Goal: Information Seeking & Learning: Learn about a topic

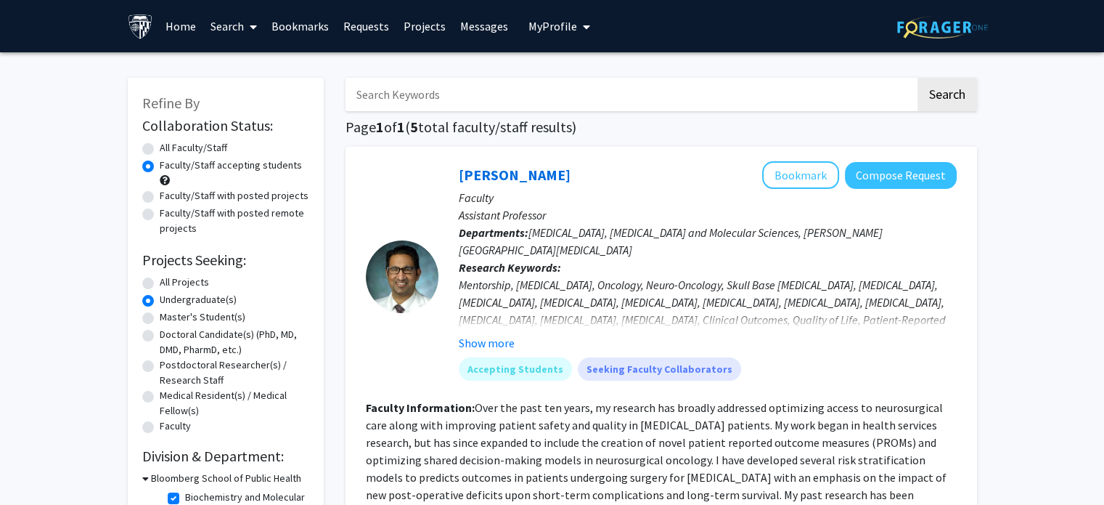
click at [214, 140] on label "All Faculty/Staff" at bounding box center [194, 147] width 68 height 15
click at [169, 140] on input "All Faculty/Staff" at bounding box center [164, 144] width 9 height 9
radio input "true"
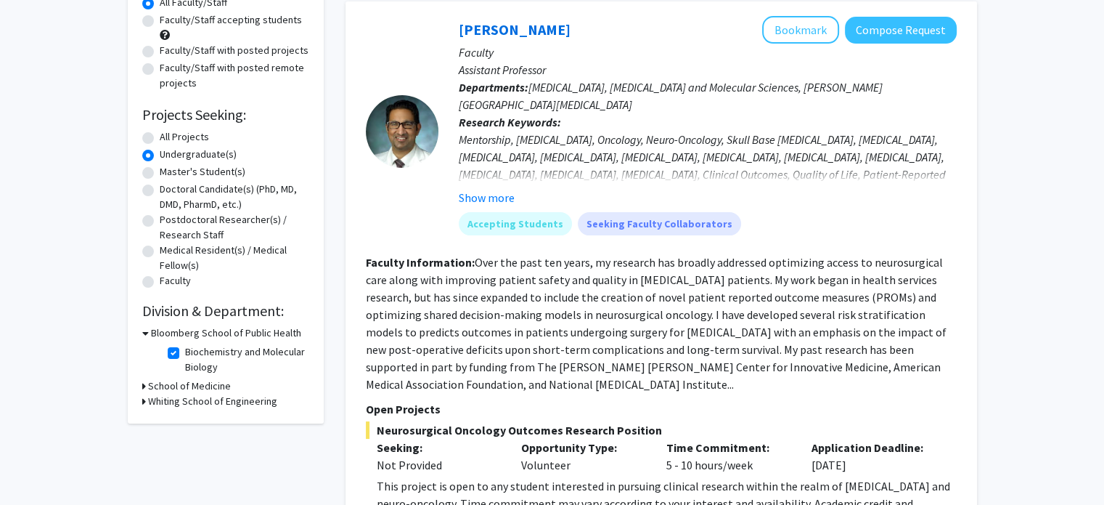
click at [185, 354] on label "Biochemistry and Molecular Biology" at bounding box center [245, 359] width 121 height 30
click at [185, 354] on input "Biochemistry and Molecular Biology" at bounding box center [189, 348] width 9 height 9
checkbox input "false"
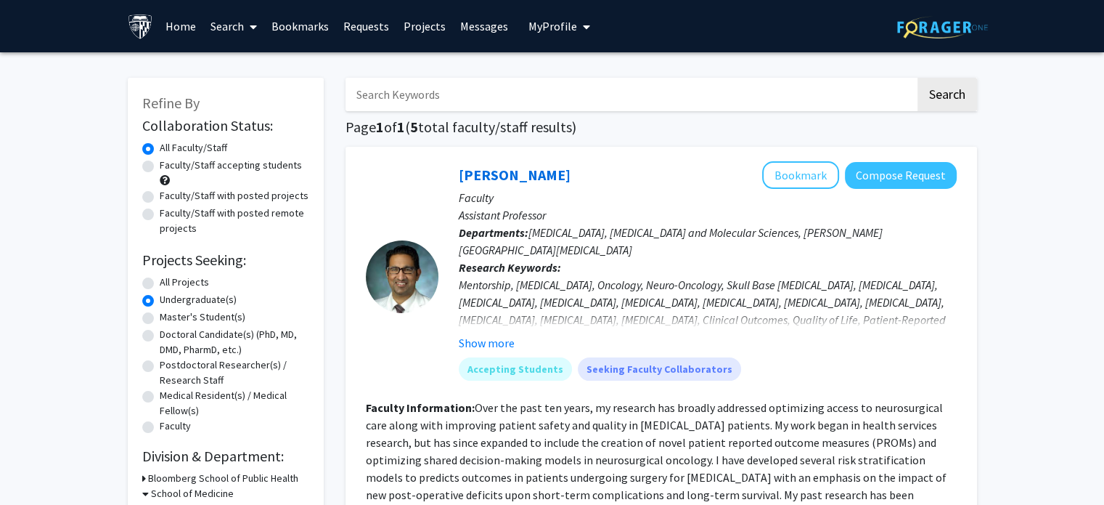
click at [180, 270] on form "Collaboration Status: Collaboration Status All Faculty/Staff Collaboration Stat…" at bounding box center [225, 276] width 167 height 319
click at [176, 285] on label "All Projects" at bounding box center [184, 281] width 49 height 15
click at [169, 284] on input "All Projects" at bounding box center [164, 278] width 9 height 9
radio input "true"
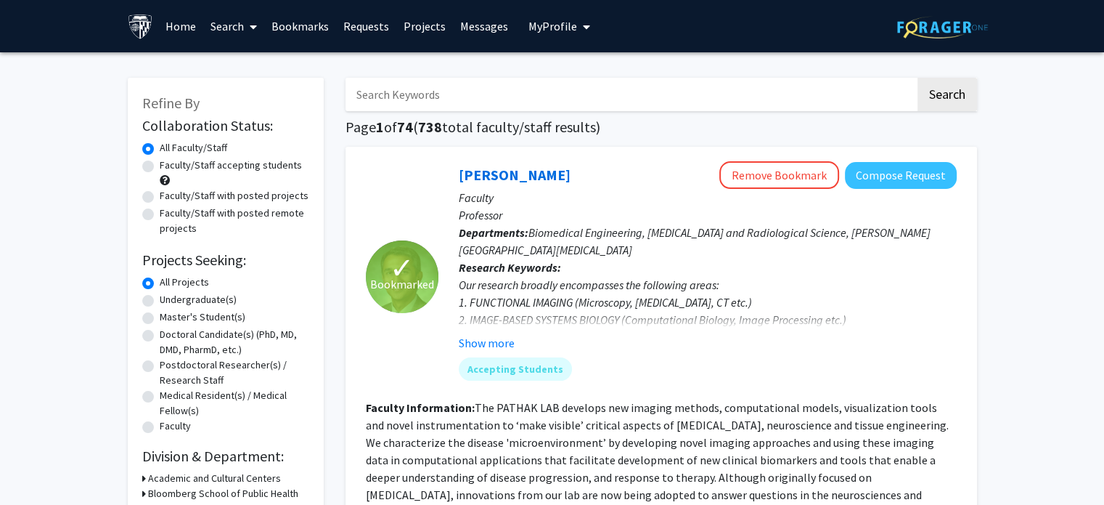
click at [192, 146] on label "All Faculty/Staff" at bounding box center [194, 147] width 68 height 15
click at [169, 146] on input "All Faculty/Staff" at bounding box center [164, 144] width 9 height 9
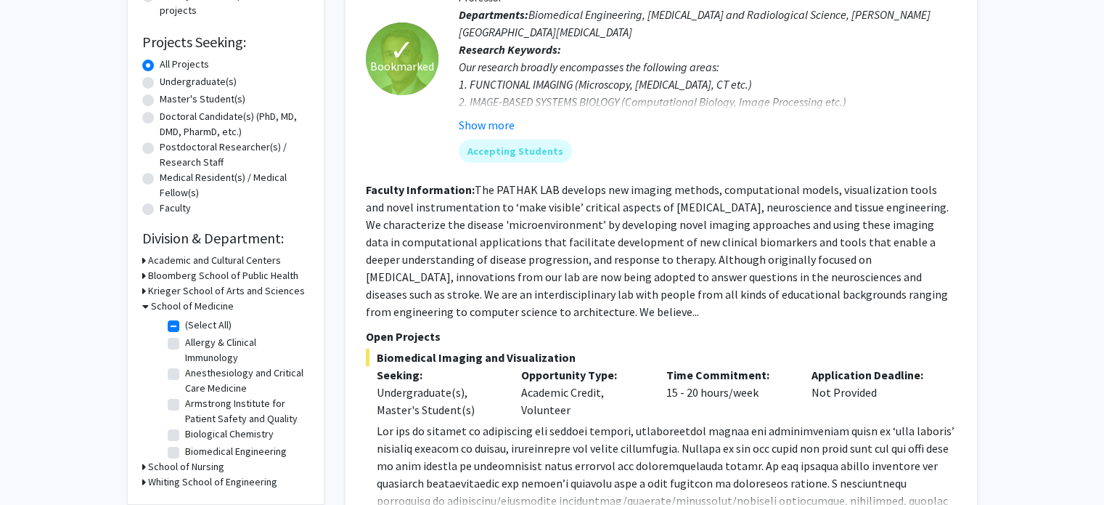
click at [191, 318] on label "(Select All)" at bounding box center [208, 324] width 46 height 15
click at [191, 318] on input "(Select All)" at bounding box center [189, 321] width 9 height 9
checkbox input "false"
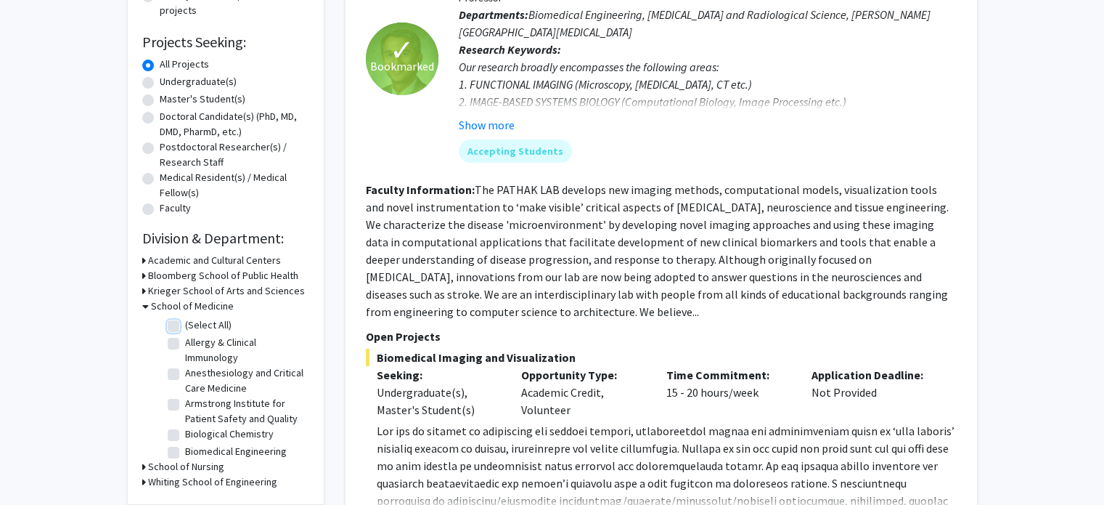
checkbox input "false"
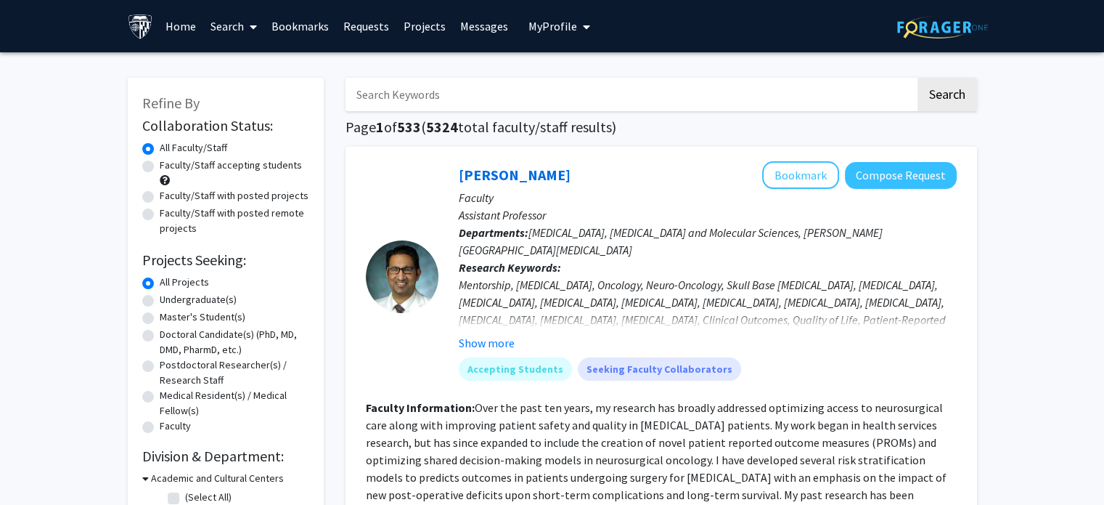
drag, startPoint x: 202, startPoint y: 28, endPoint x: 192, endPoint y: 27, distance: 10.2
click at [200, 27] on div "Skip navigation Home Search Bookmarks Requests Projects Messages My Profile Han…" at bounding box center [362, 26] width 468 height 52
click at [179, 27] on link "Home" at bounding box center [180, 26] width 45 height 51
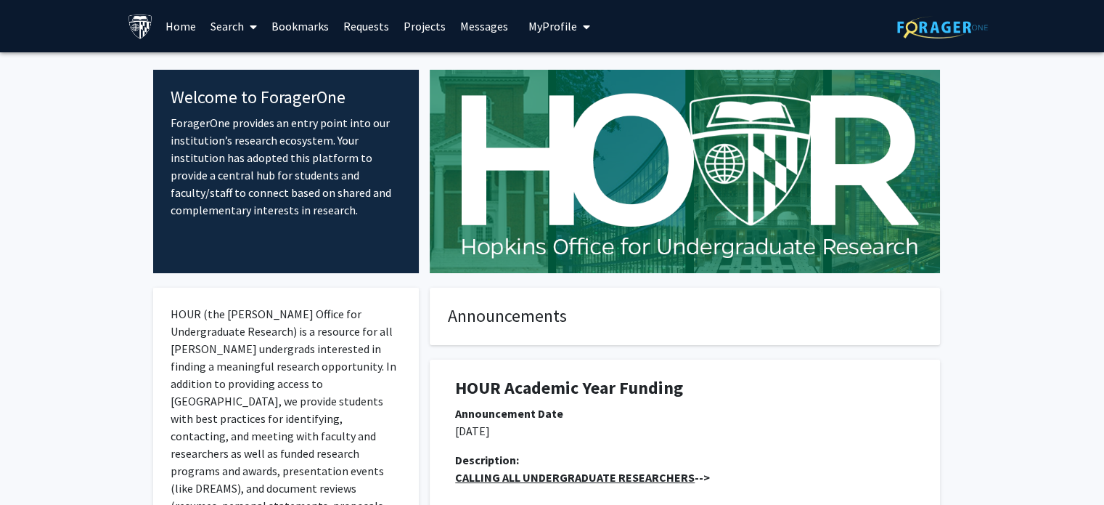
click at [203, 30] on link "Search" at bounding box center [233, 26] width 61 height 51
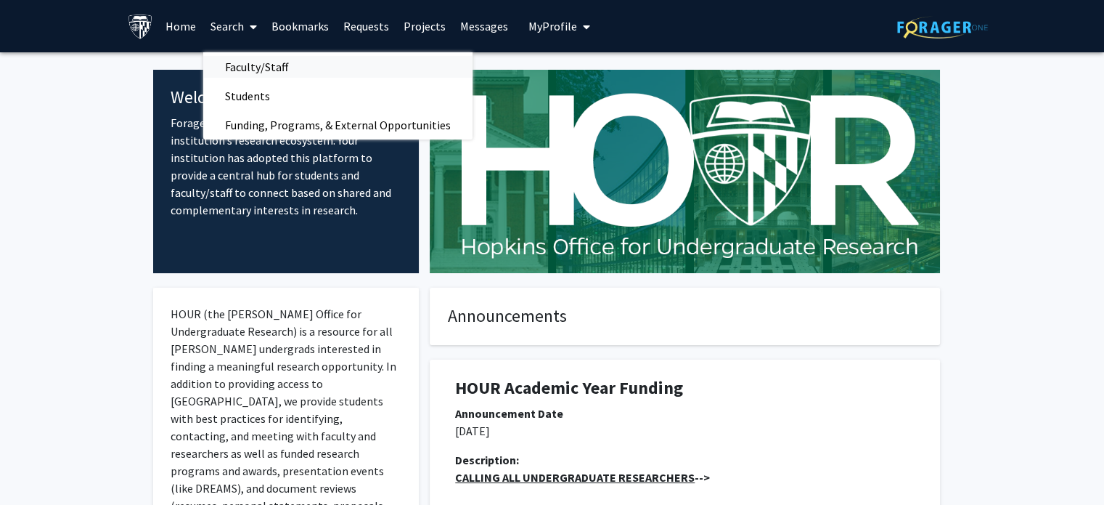
click at [294, 66] on span "Faculty/Staff" at bounding box center [256, 66] width 107 height 29
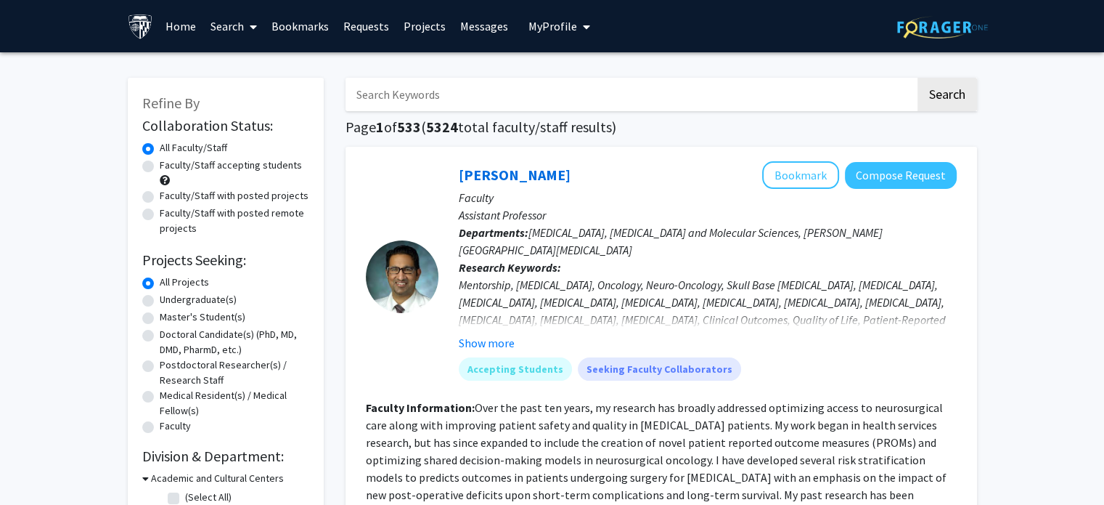
click at [197, 142] on label "All Faculty/Staff" at bounding box center [194, 147] width 68 height 15
click at [169, 142] on input "All Faculty/Staff" at bounding box center [164, 144] width 9 height 9
click at [197, 147] on label "All Faculty/Staff" at bounding box center [194, 147] width 68 height 15
click at [169, 147] on input "All Faculty/Staff" at bounding box center [164, 144] width 9 height 9
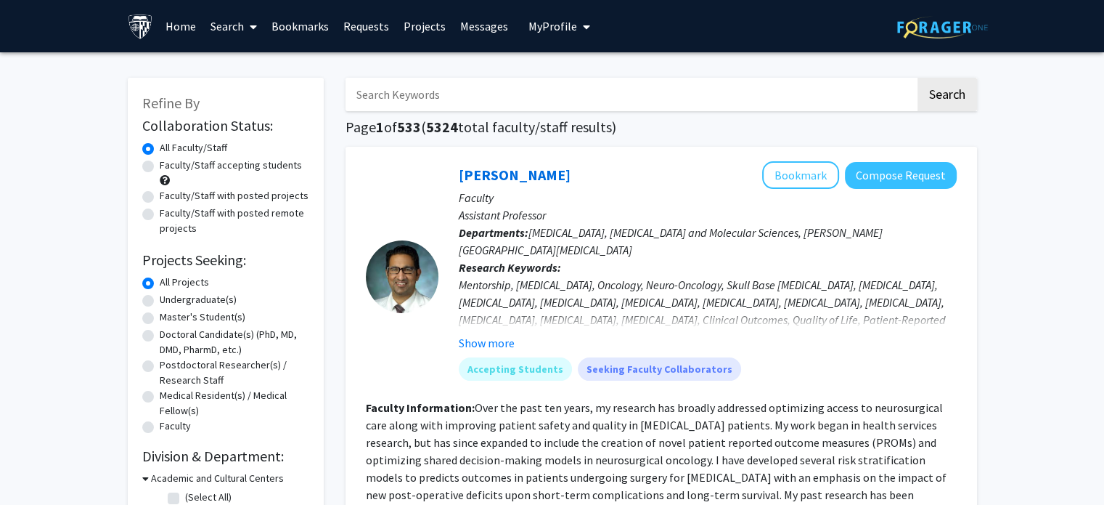
click at [184, 277] on label "All Projects" at bounding box center [184, 281] width 49 height 15
click at [169, 277] on input "All Projects" at bounding box center [164, 278] width 9 height 9
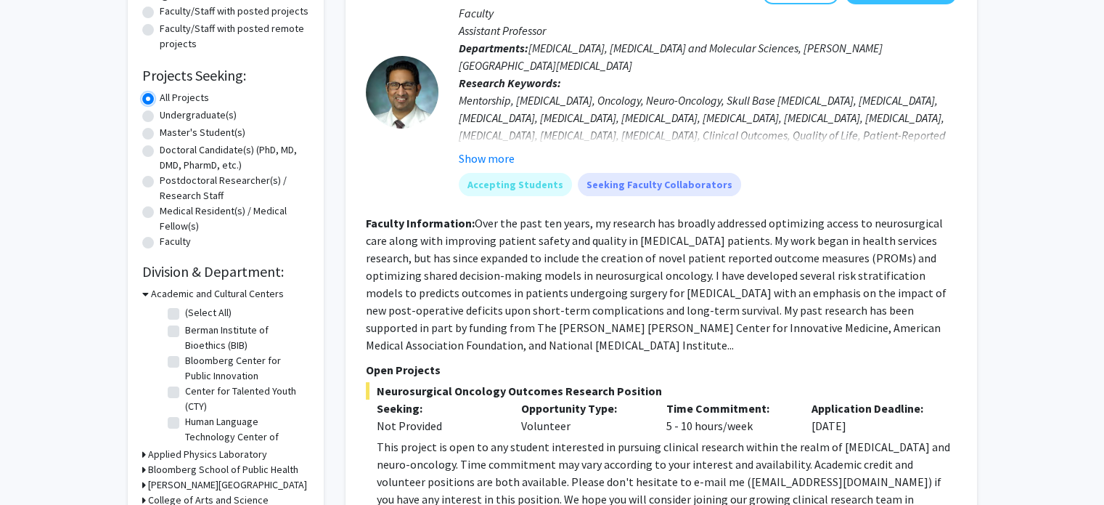
scroll to position [290, 0]
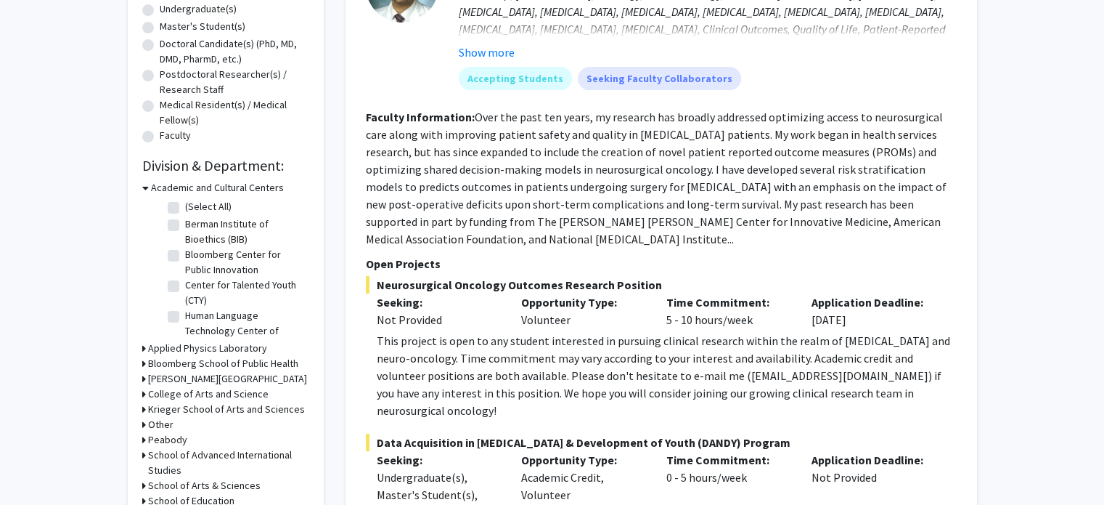
click at [191, 182] on h3 "Academic and Cultural Centers" at bounding box center [217, 187] width 133 height 15
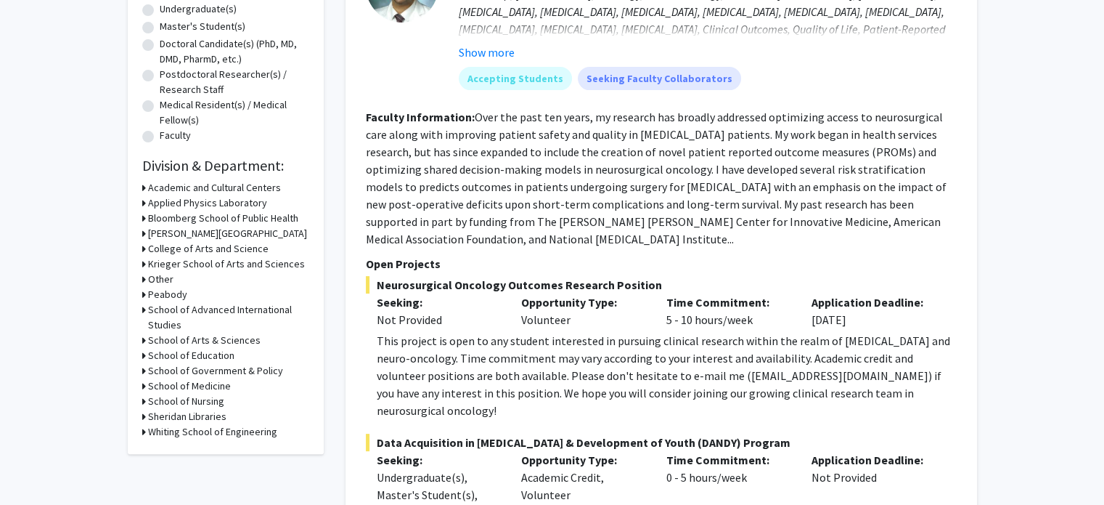
click at [191, 182] on h3 "Academic and Cultural Centers" at bounding box center [214, 187] width 133 height 15
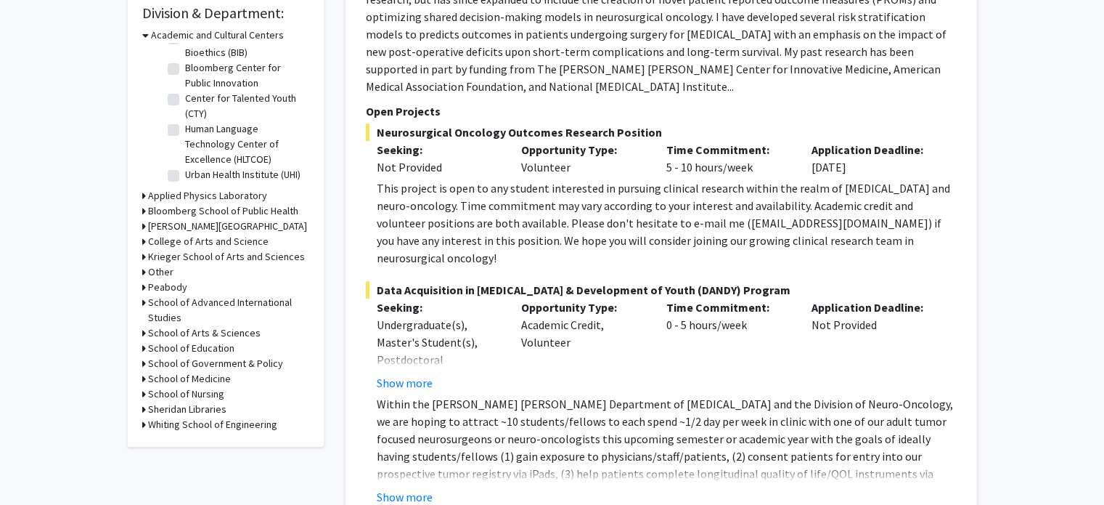
scroll to position [436, 0]
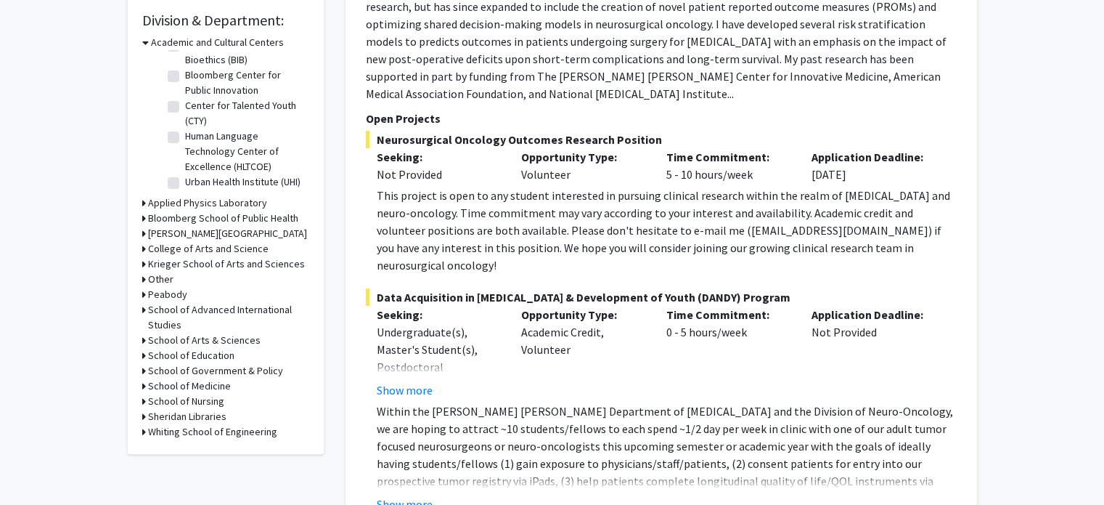
click at [210, 200] on h3 "Applied Physics Laboratory" at bounding box center [207, 202] width 119 height 15
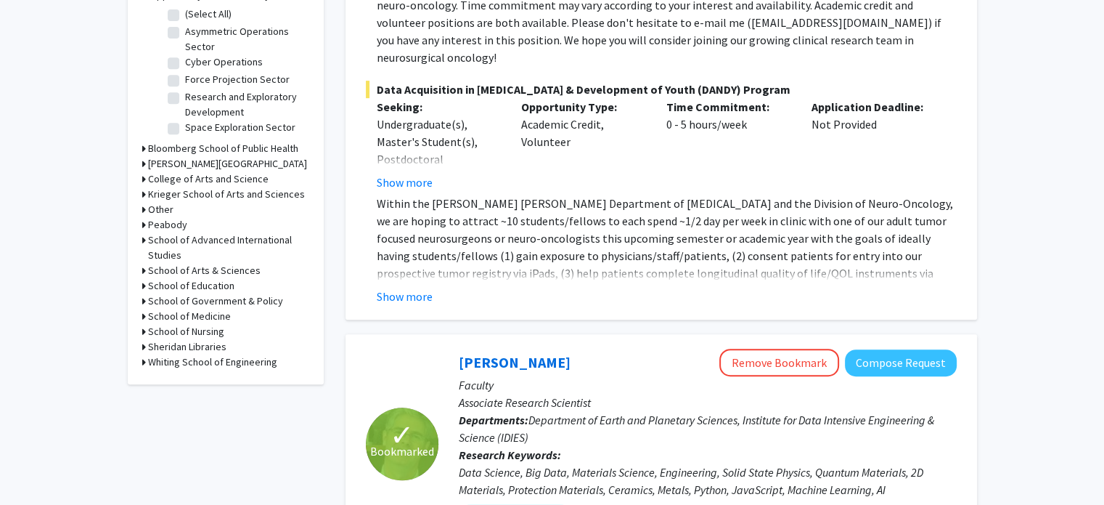
scroll to position [726, 0]
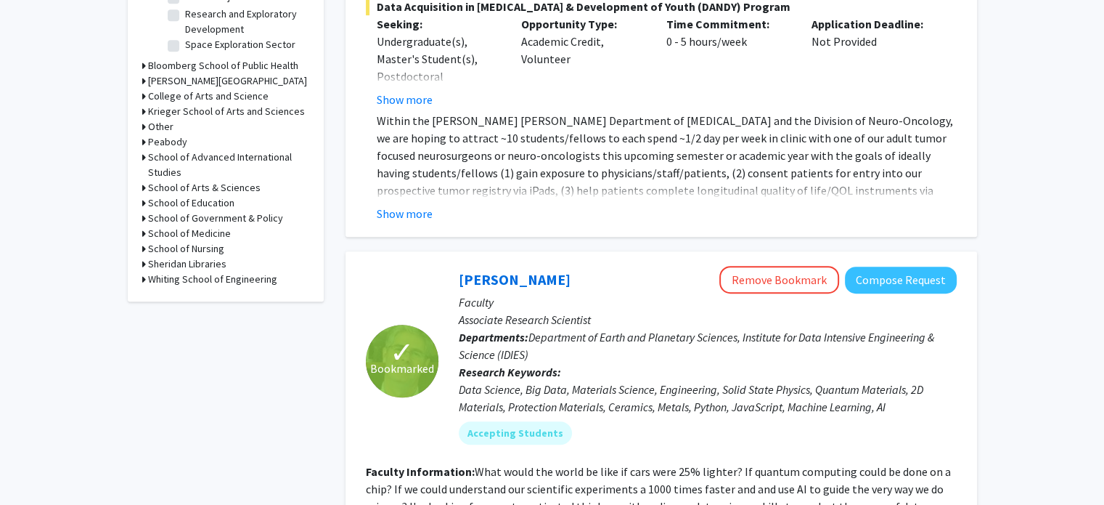
click at [190, 237] on h3 "School of Medicine" at bounding box center [189, 233] width 83 height 15
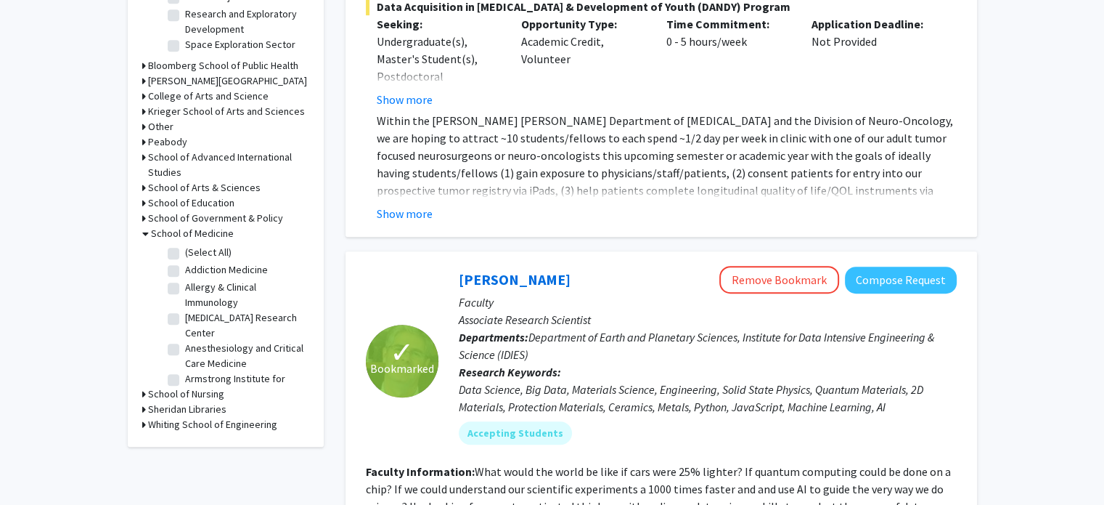
click at [205, 213] on h3 "School of Government & Policy" at bounding box center [215, 218] width 135 height 15
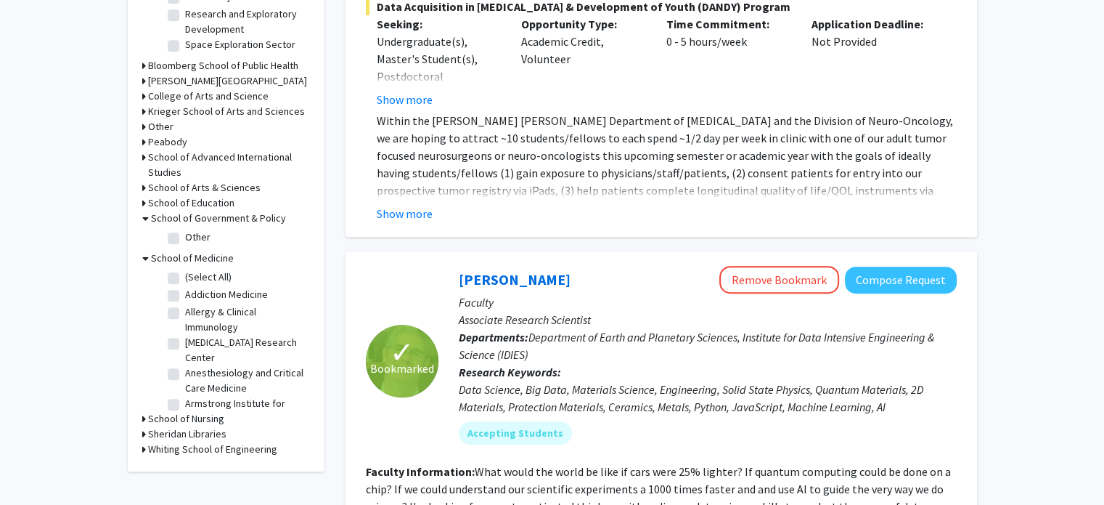
click at [207, 204] on h3 "School of Education" at bounding box center [191, 202] width 86 height 15
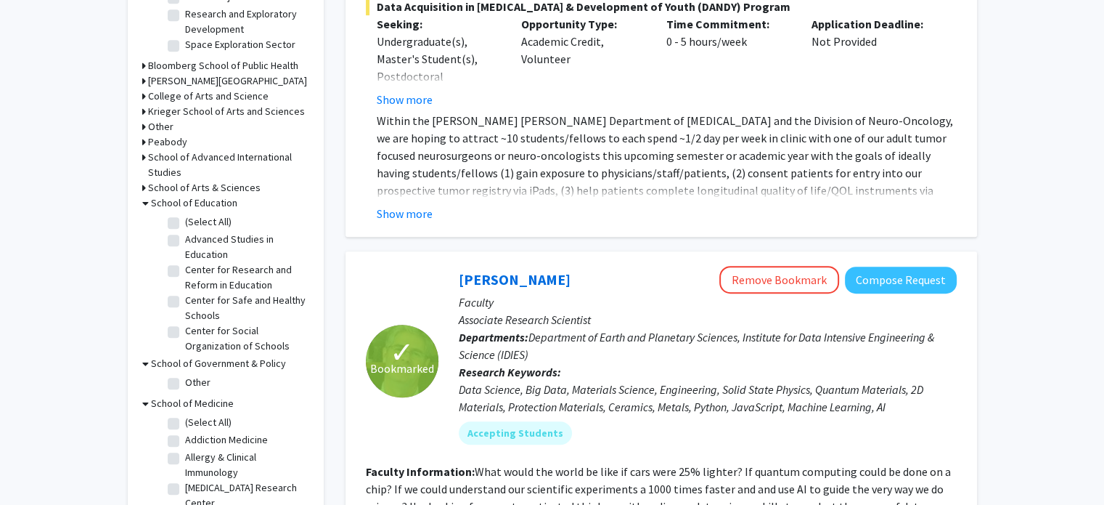
click at [201, 225] on label "(Select All)" at bounding box center [208, 221] width 46 height 15
click at [195, 224] on input "(Select All)" at bounding box center [189, 218] width 9 height 9
checkbox input "true"
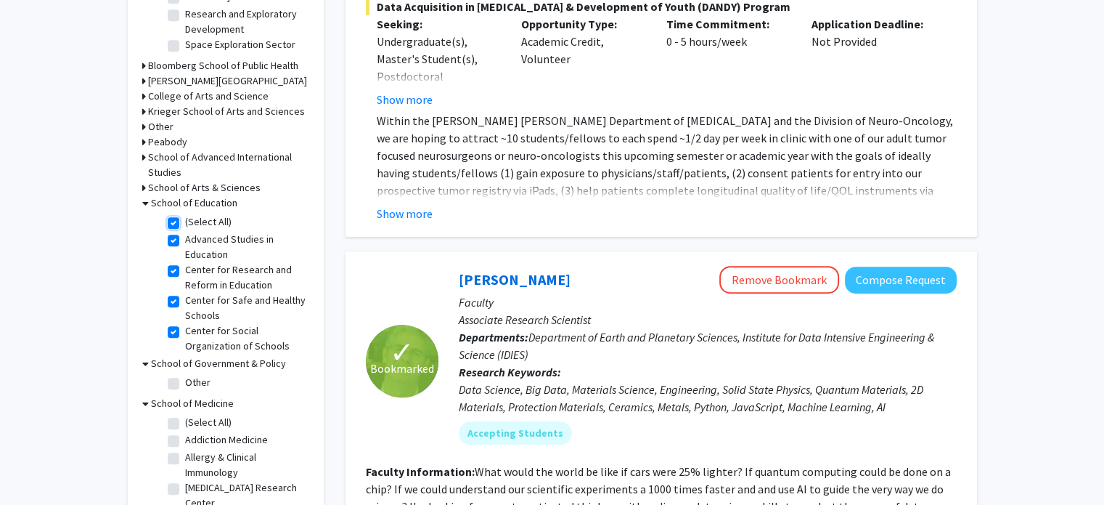
checkbox input "true"
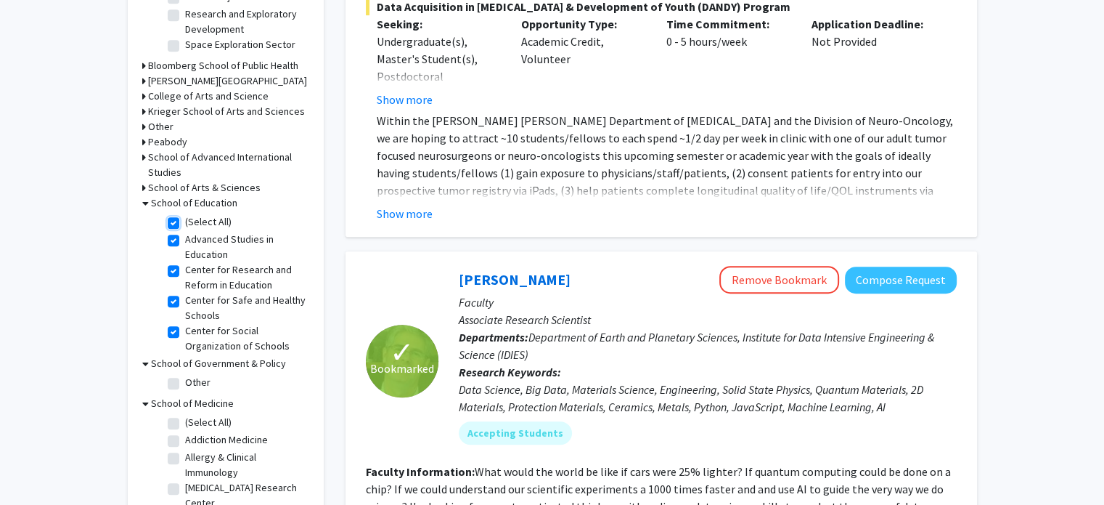
checkbox input "true"
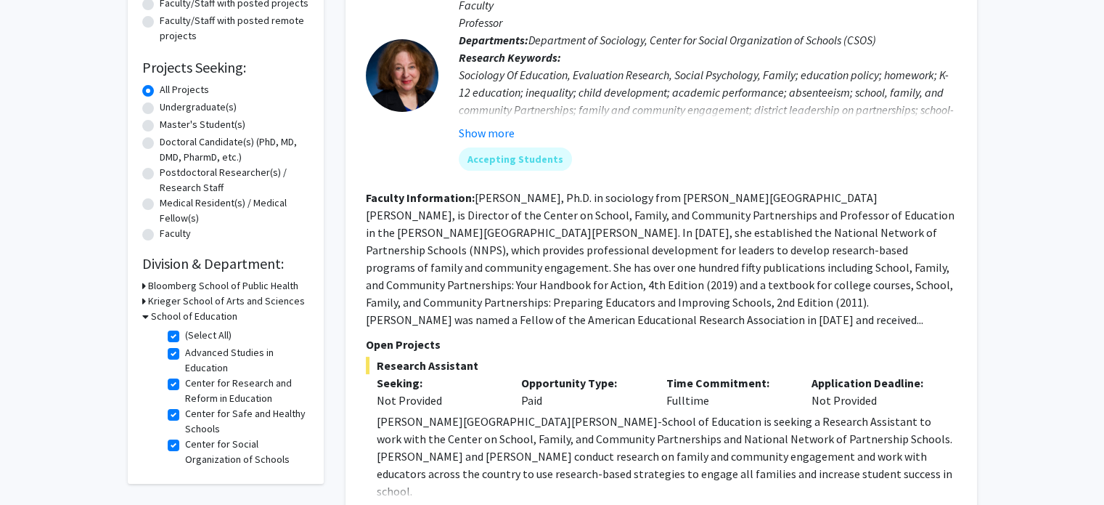
scroll to position [218, 0]
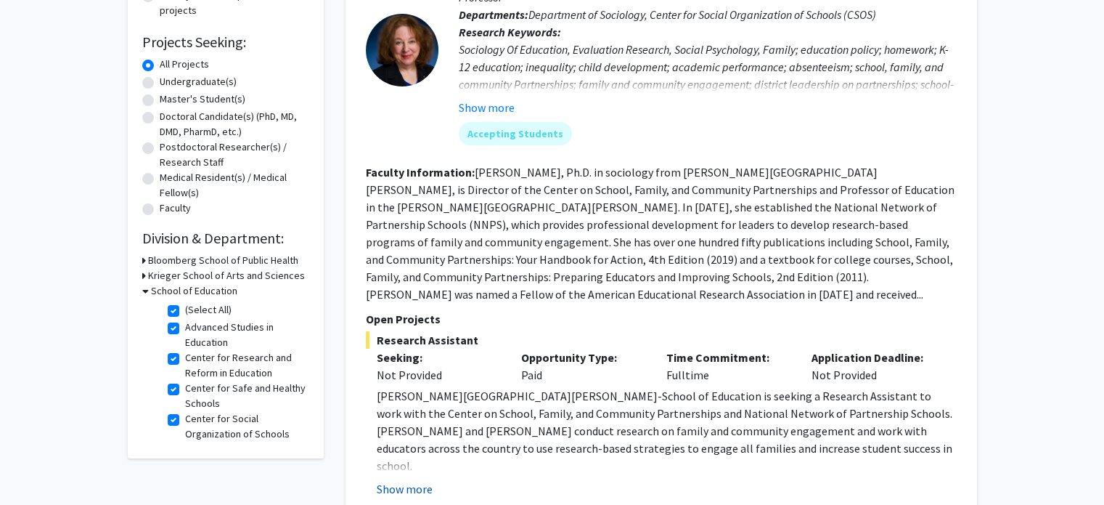
click at [410, 484] on button "Show more" at bounding box center [405, 488] width 56 height 17
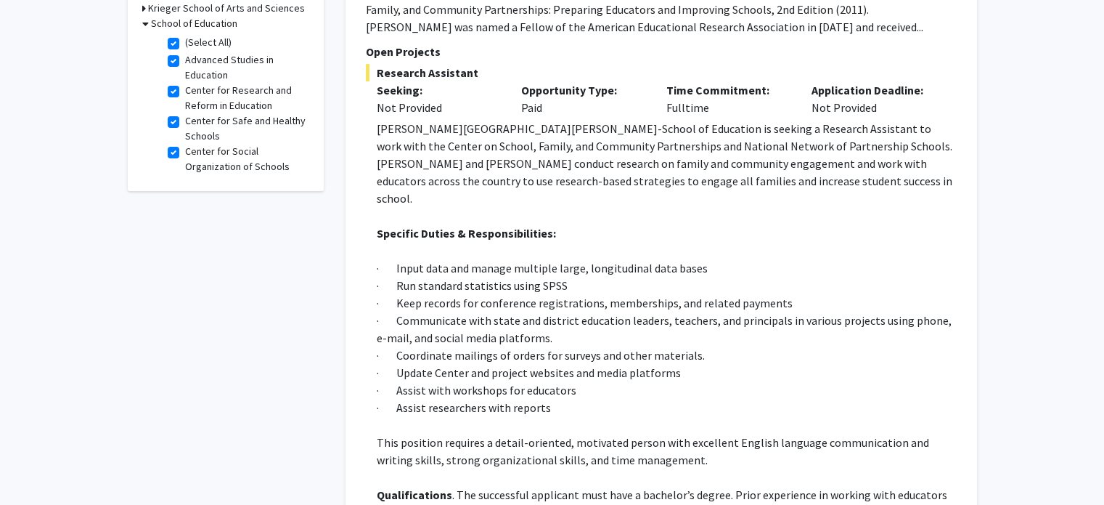
scroll to position [508, 0]
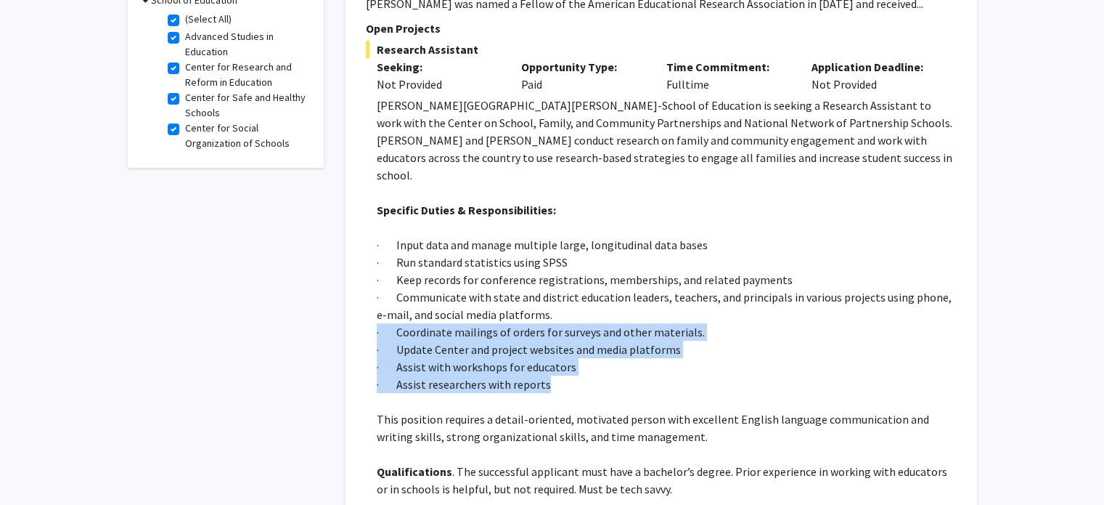
drag, startPoint x: 583, startPoint y: 365, endPoint x: 566, endPoint y: 314, distance: 54.2
click at [567, 308] on div "Johns Hopkins University-School of Education is seeking a Research Assistant to…" at bounding box center [667, 437] width 580 height 680
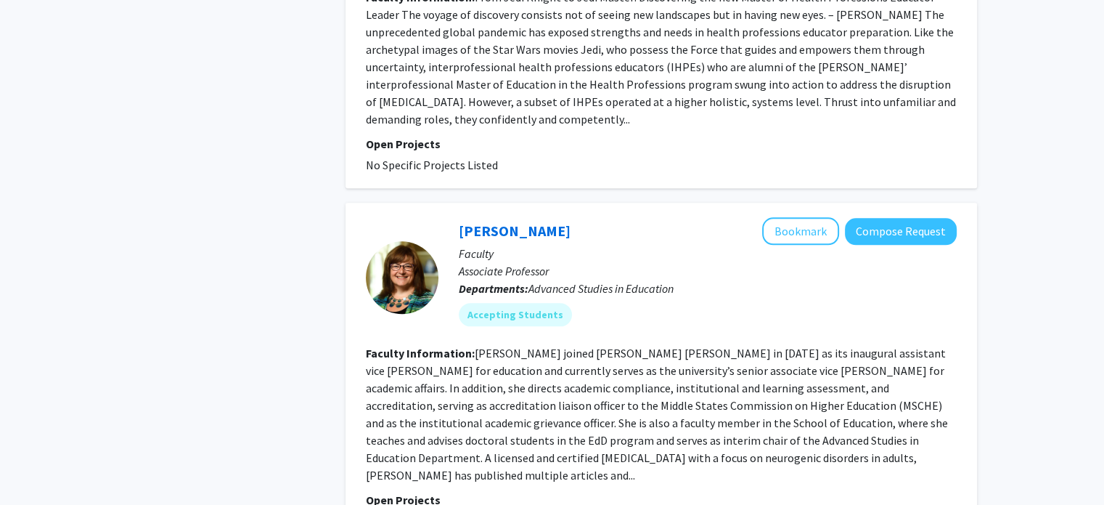
scroll to position [1888, 0]
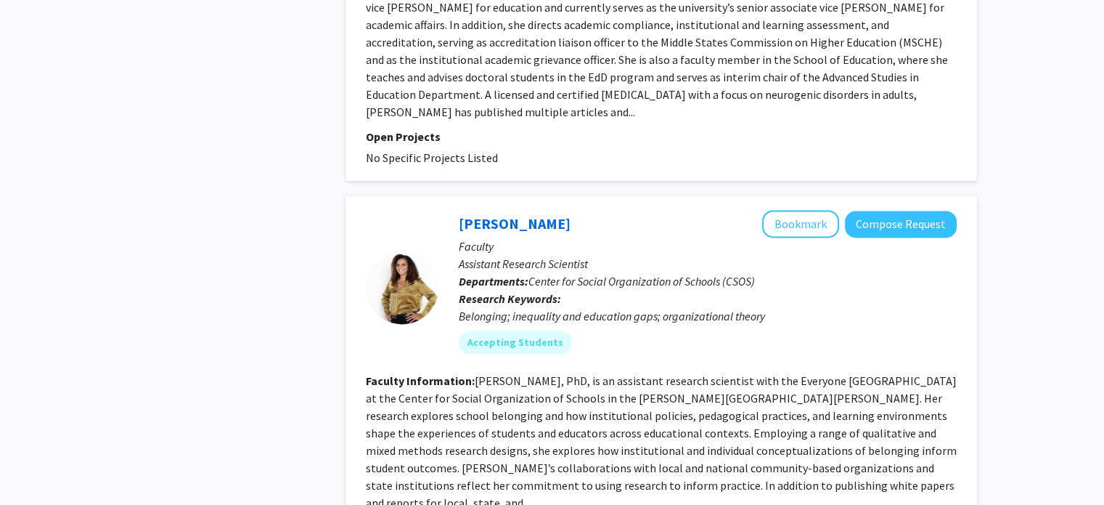
checkbox input "false"
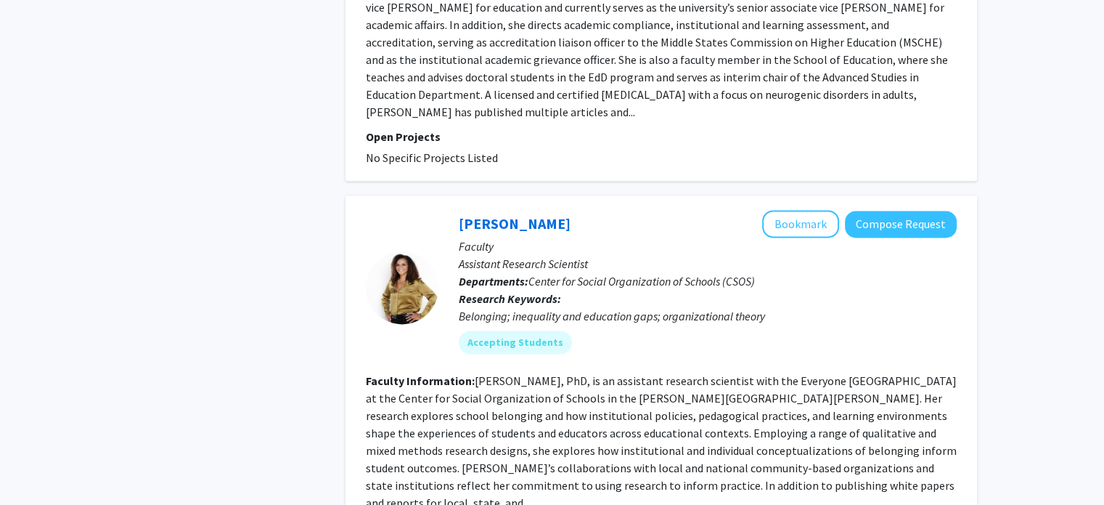
checkbox input "false"
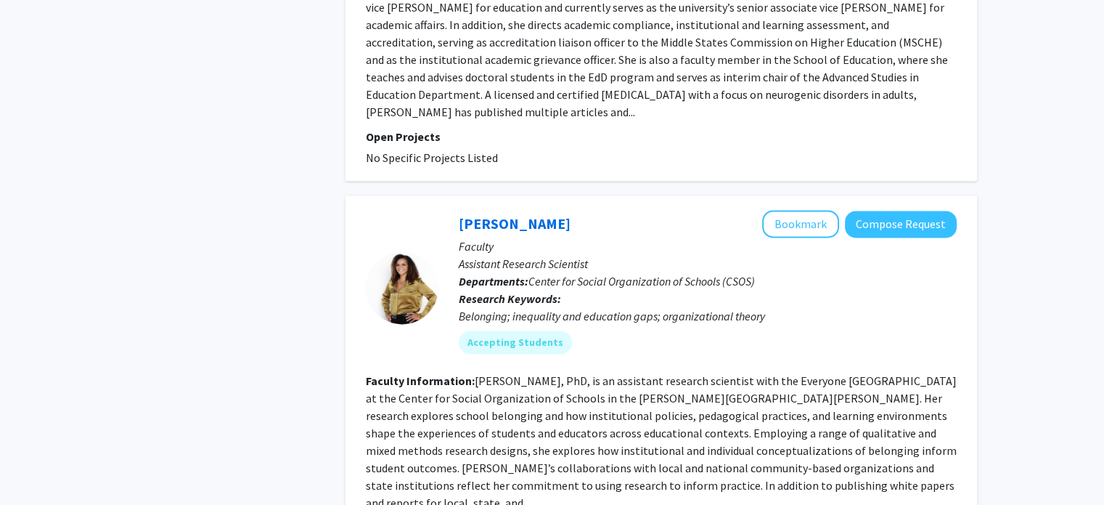
checkbox input "false"
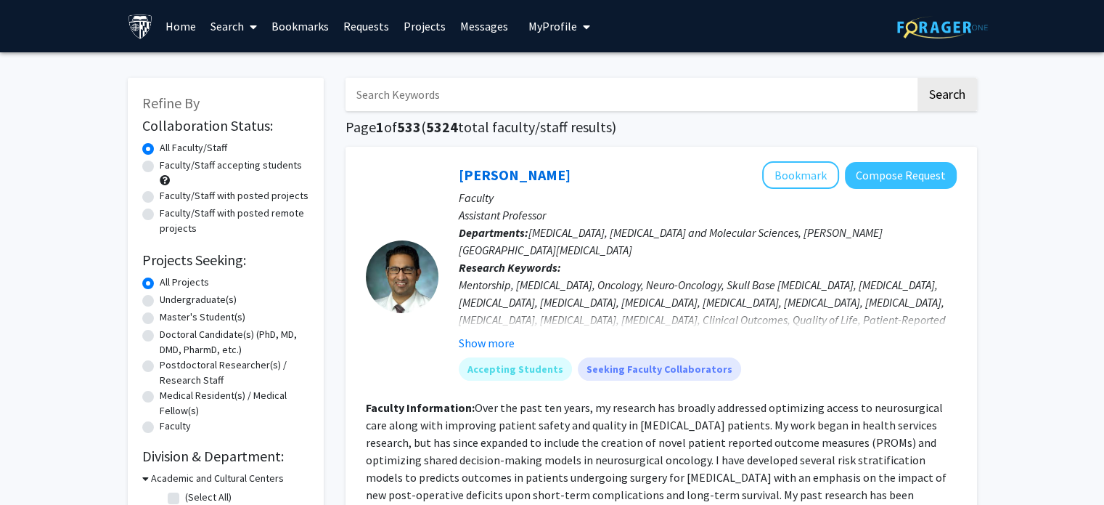
click at [192, 134] on h2 "Collaboration Status:" at bounding box center [225, 125] width 167 height 17
click at [192, 138] on form "Collaboration Status: Collaboration Status All Faculty/Staff Collaboration Stat…" at bounding box center [225, 276] width 167 height 319
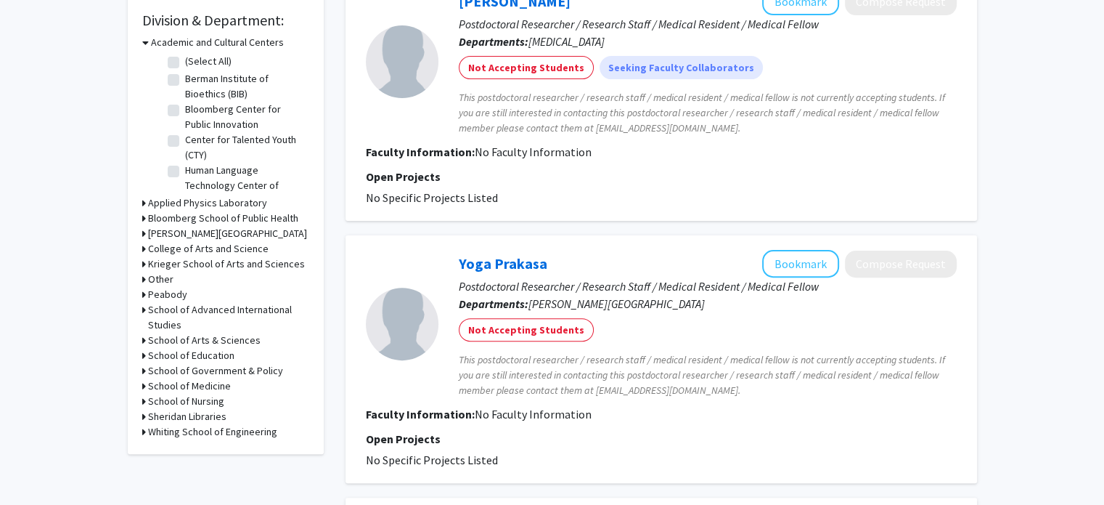
scroll to position [799, 0]
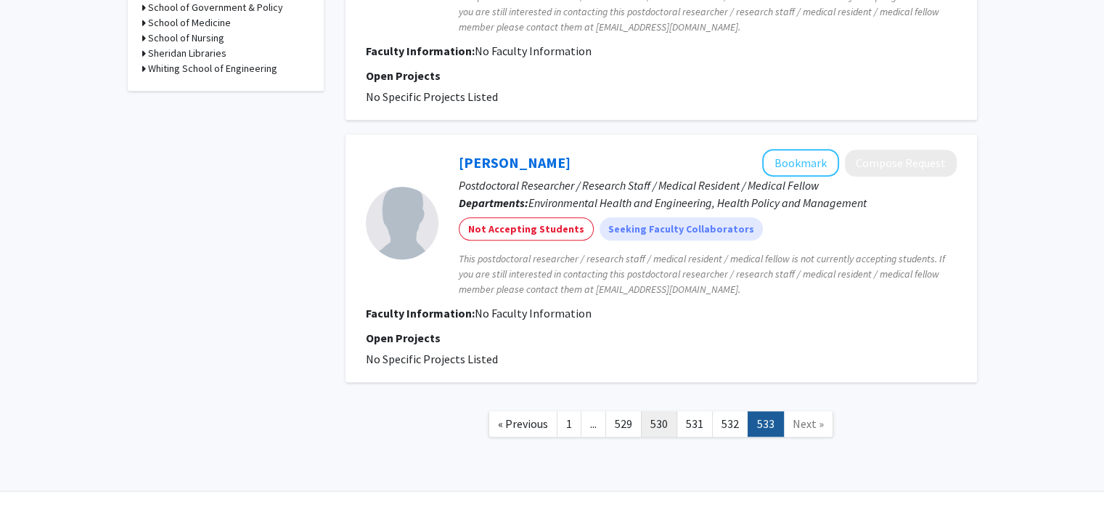
click at [642, 418] on link "530" at bounding box center [659, 423] width 36 height 25
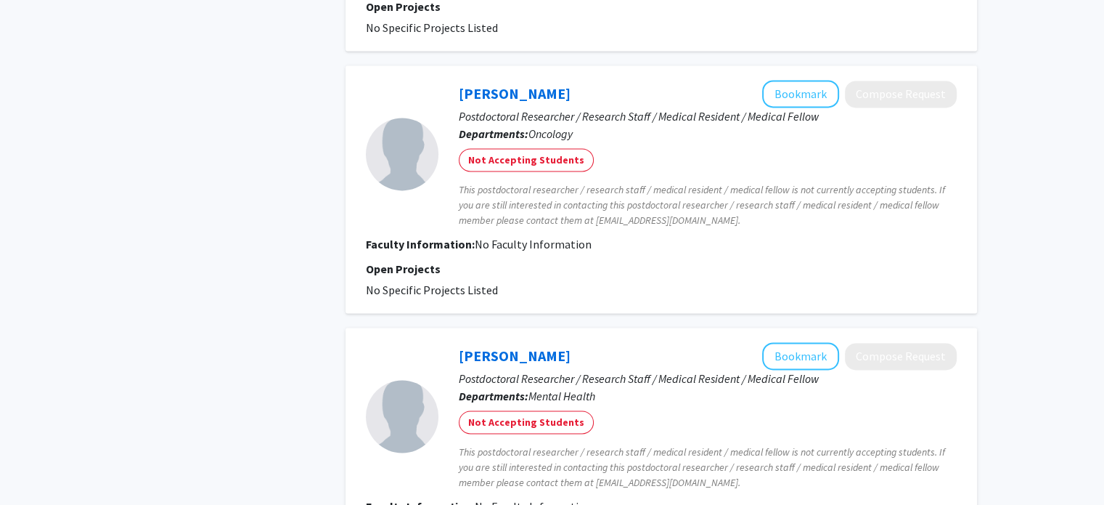
scroll to position [2404, 0]
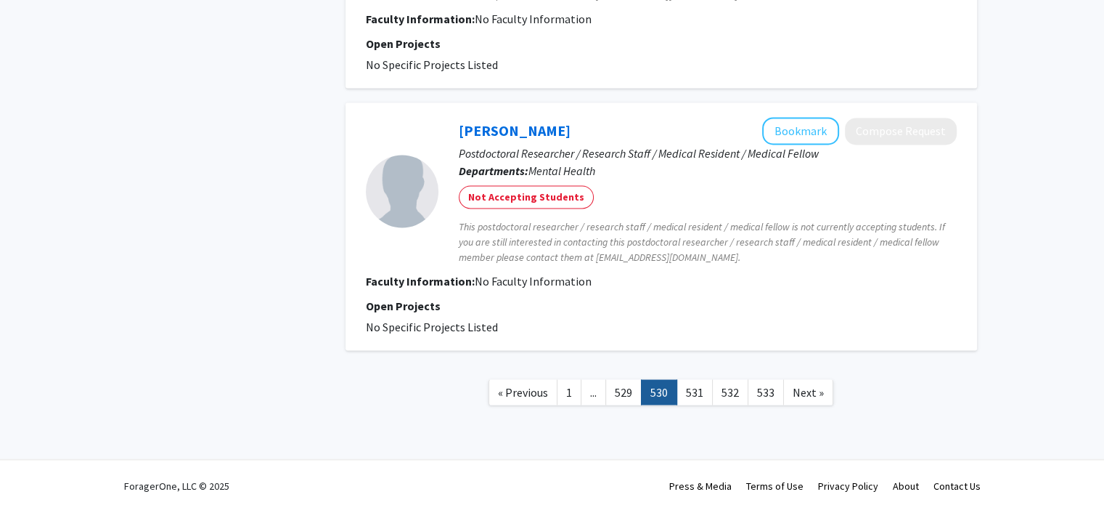
click at [590, 388] on span "..." at bounding box center [593, 391] width 7 height 15
click at [577, 391] on link "1" at bounding box center [569, 391] width 25 height 25
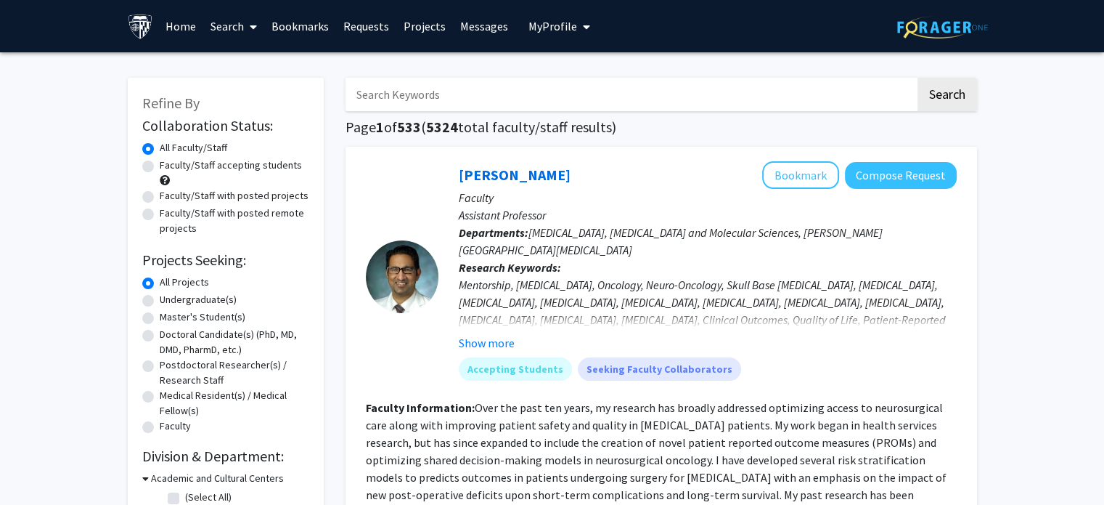
click at [738, 89] on input "Search Keywords" at bounding box center [631, 94] width 570 height 33
type input "social determinants"
click at [918, 78] on button "Search" at bounding box center [948, 94] width 60 height 33
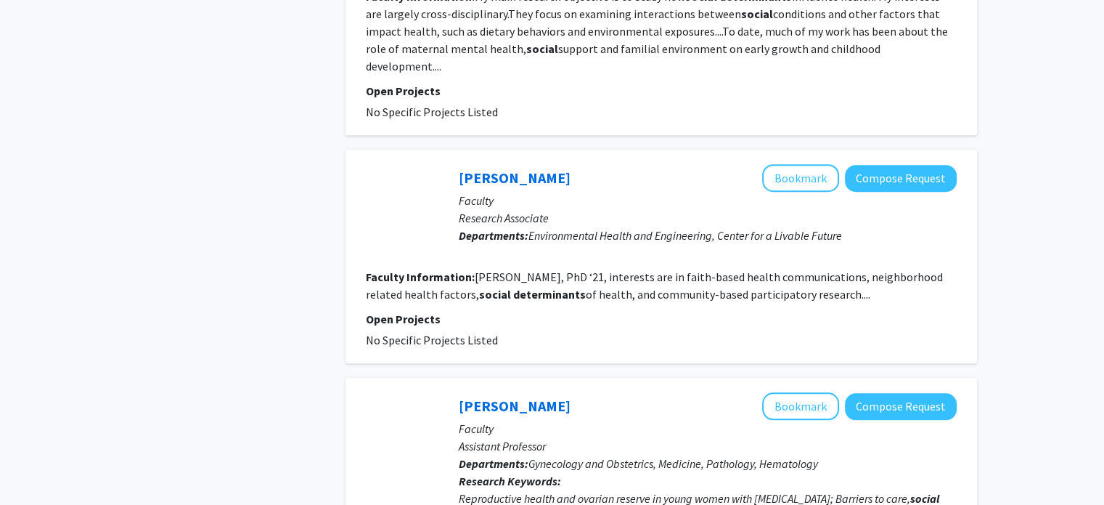
scroll to position [1234, 0]
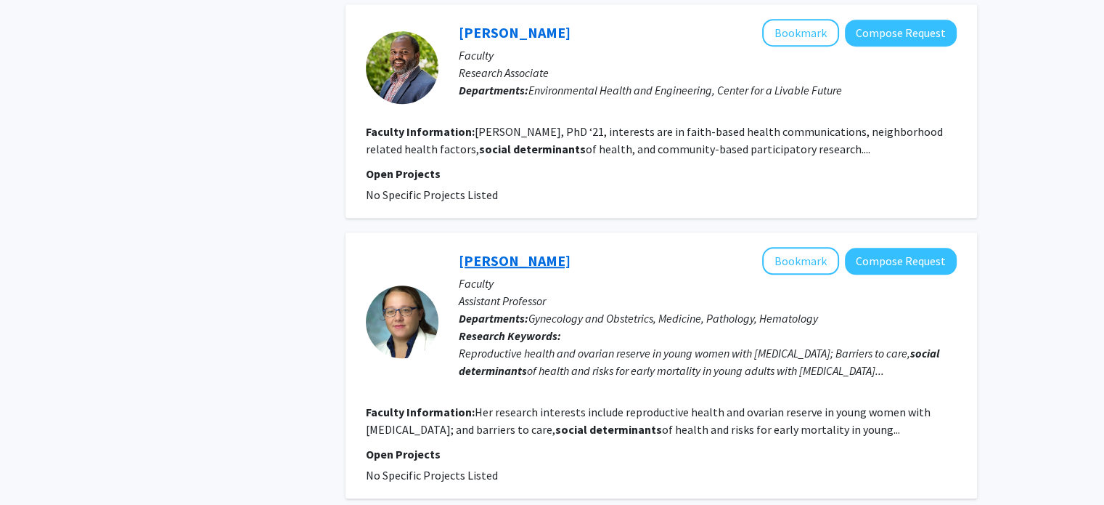
click at [526, 251] on link "Lydia Pecker" at bounding box center [515, 260] width 112 height 18
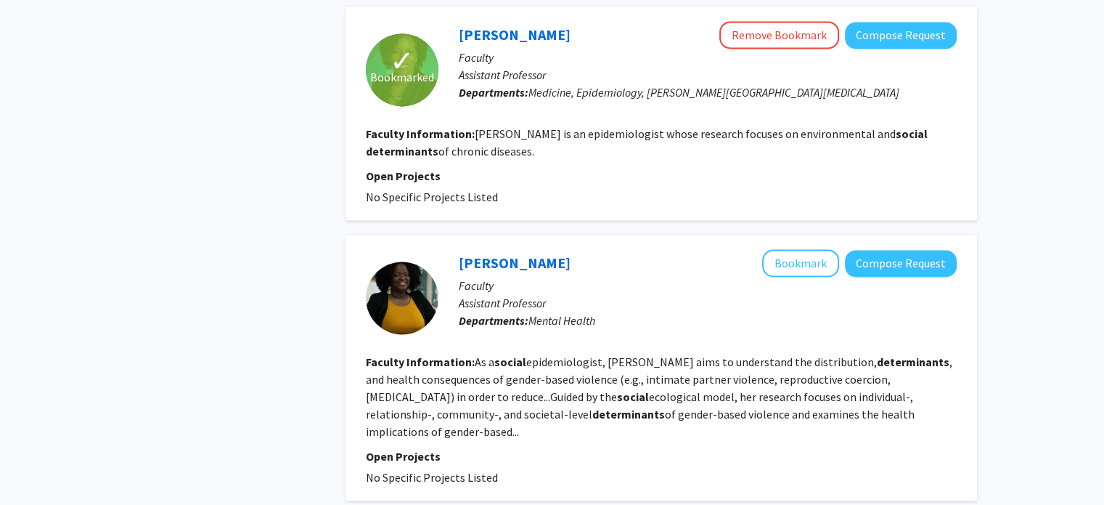
scroll to position [2335, 0]
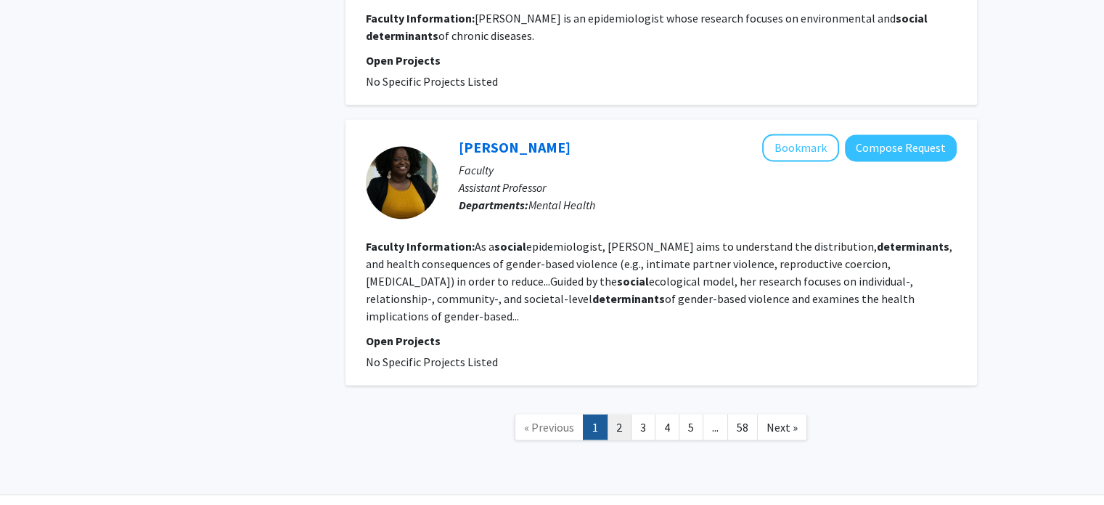
click at [613, 414] on link "2" at bounding box center [619, 426] width 25 height 25
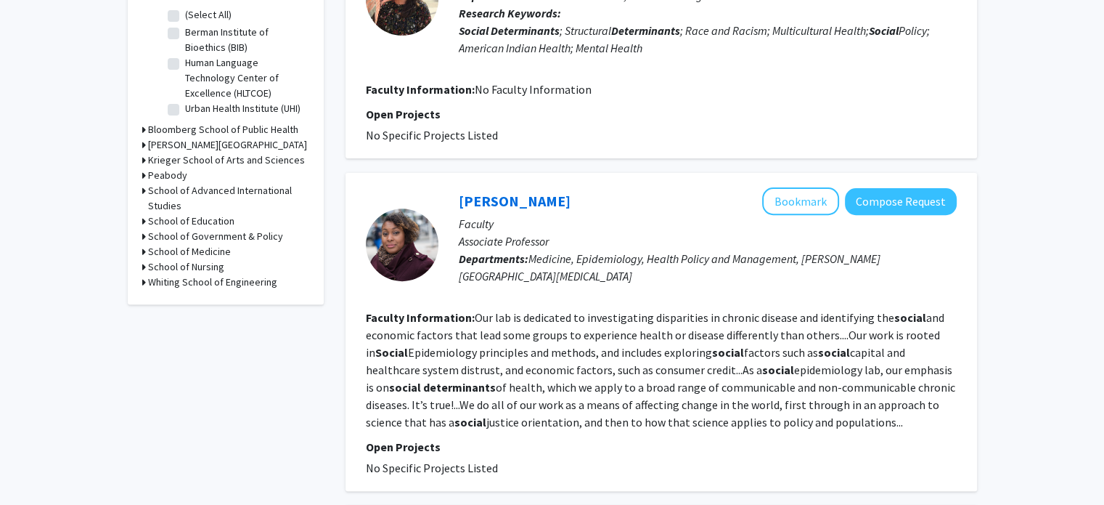
scroll to position [508, 0]
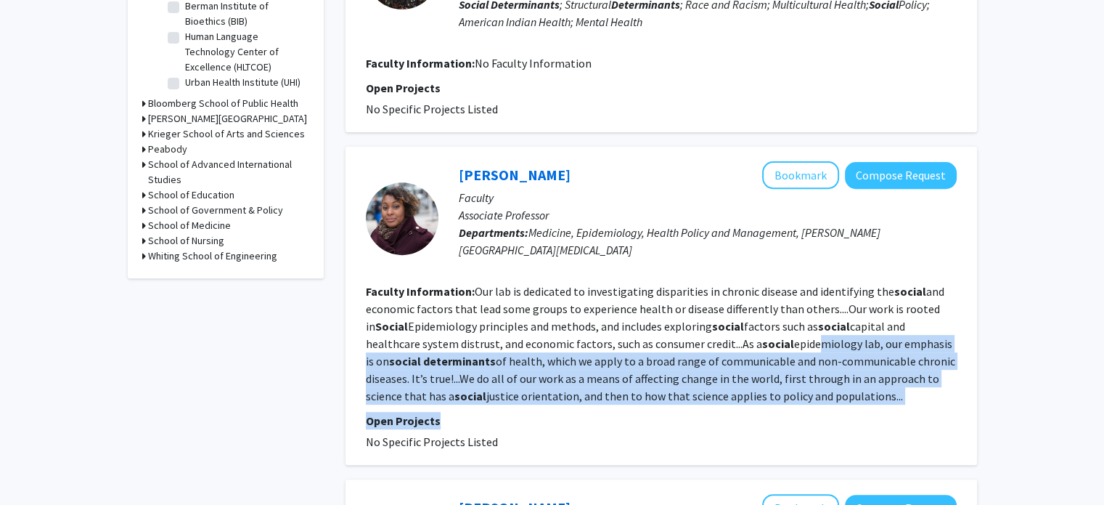
drag, startPoint x: 756, startPoint y: 325, endPoint x: 758, endPoint y: 394, distance: 69.7
click at [758, 394] on fg-search-faculty "Lorraine Dean Bookmark Compose Request Faculty Associate Professor Departments:…" at bounding box center [661, 305] width 591 height 289
click at [749, 412] on p "Open Projects" at bounding box center [661, 420] width 591 height 17
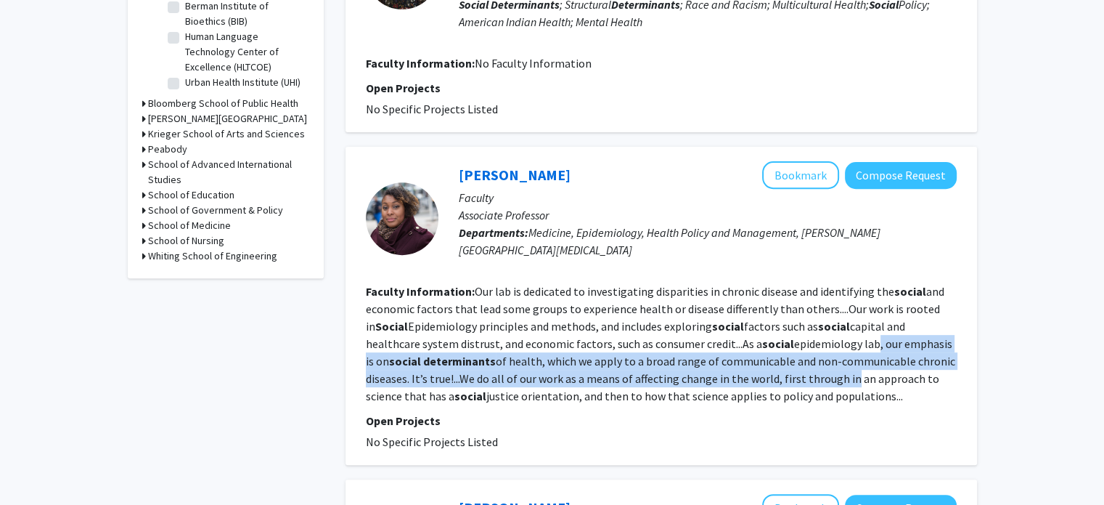
drag, startPoint x: 781, startPoint y: 367, endPoint x: 809, endPoint y: 329, distance: 46.8
click at [809, 329] on section "Faculty Information: Our lab is dedicated to investigating disparities in chron…" at bounding box center [661, 343] width 591 height 122
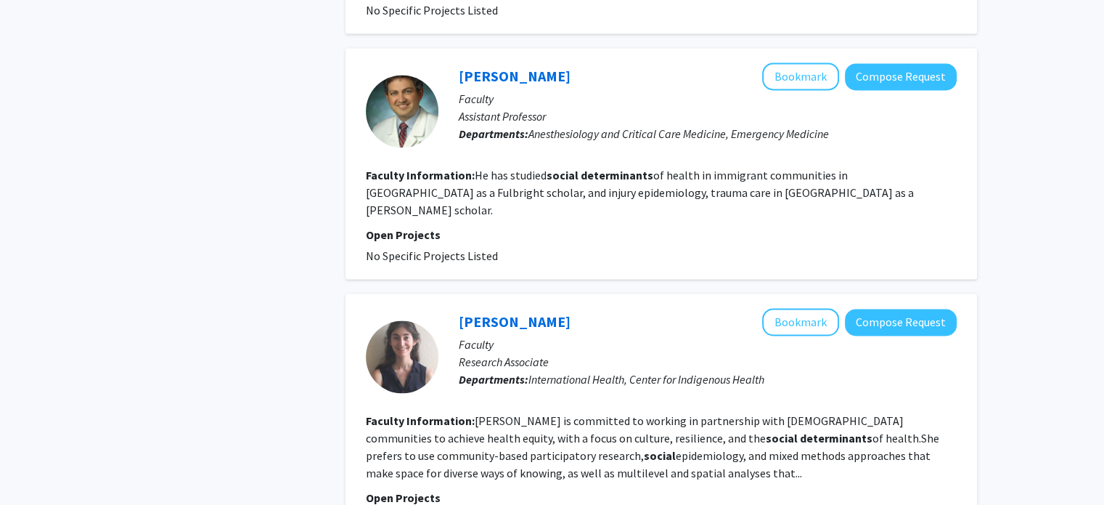
scroll to position [2376, 0]
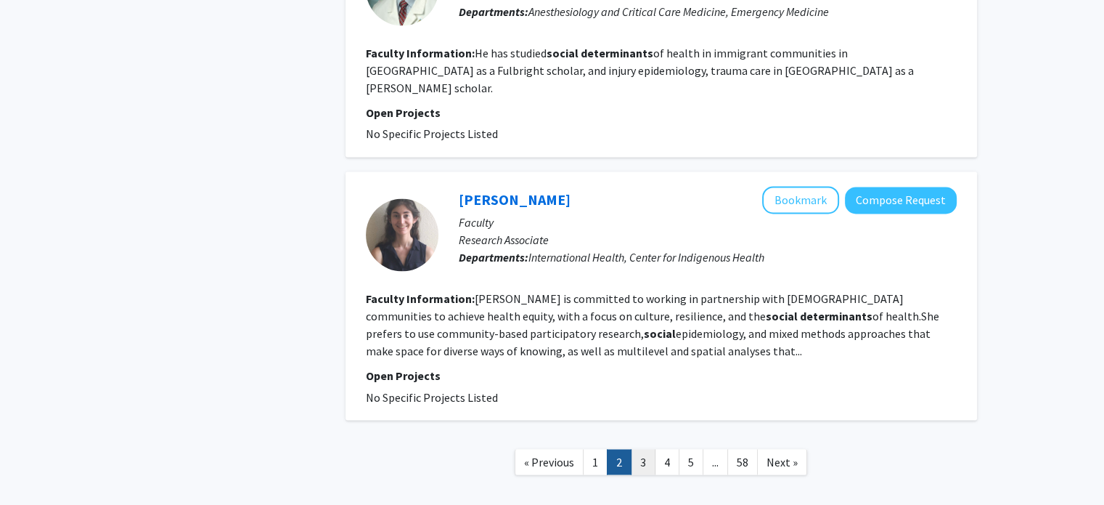
click at [648, 449] on link "3" at bounding box center [643, 461] width 25 height 25
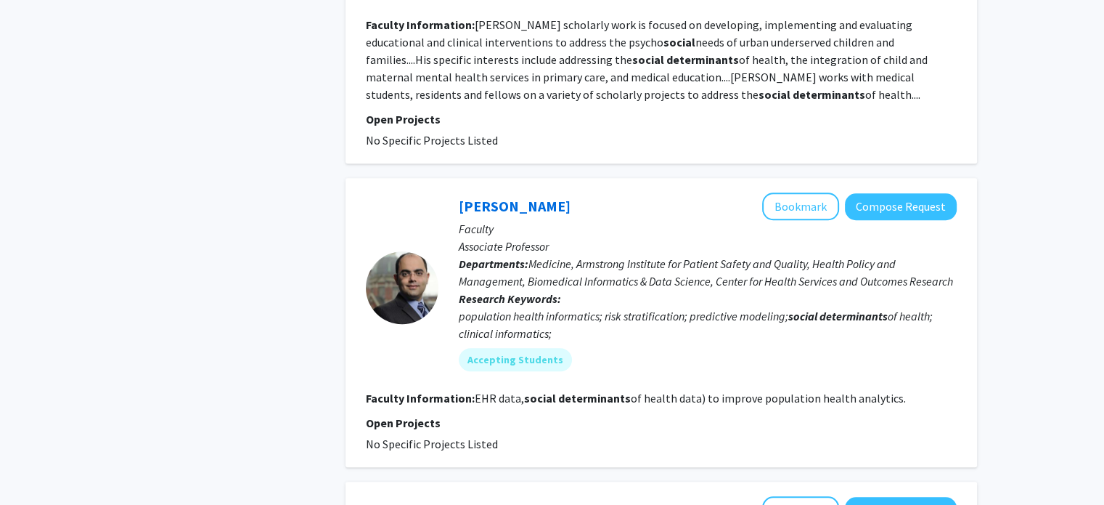
scroll to position [1162, 0]
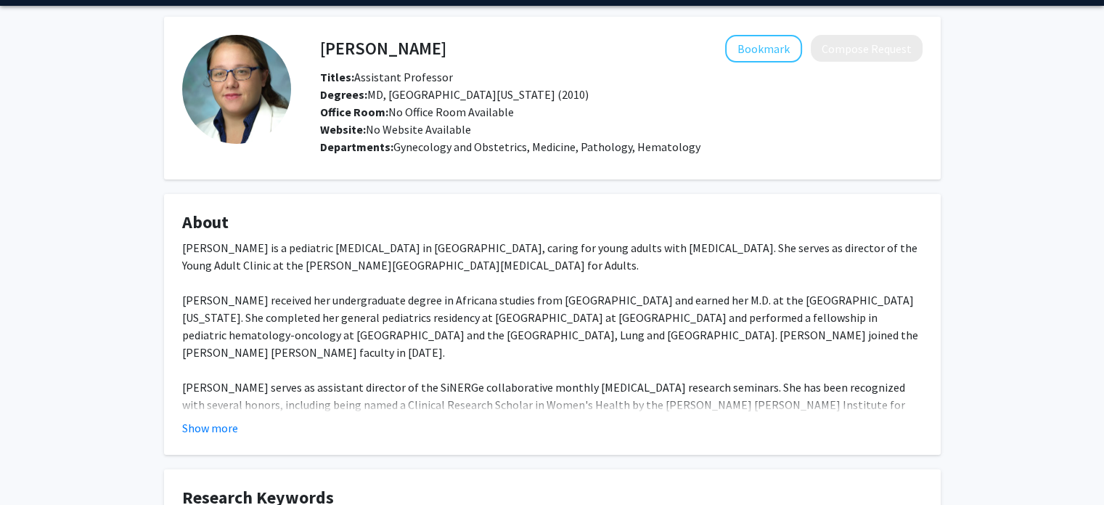
scroll to position [73, 0]
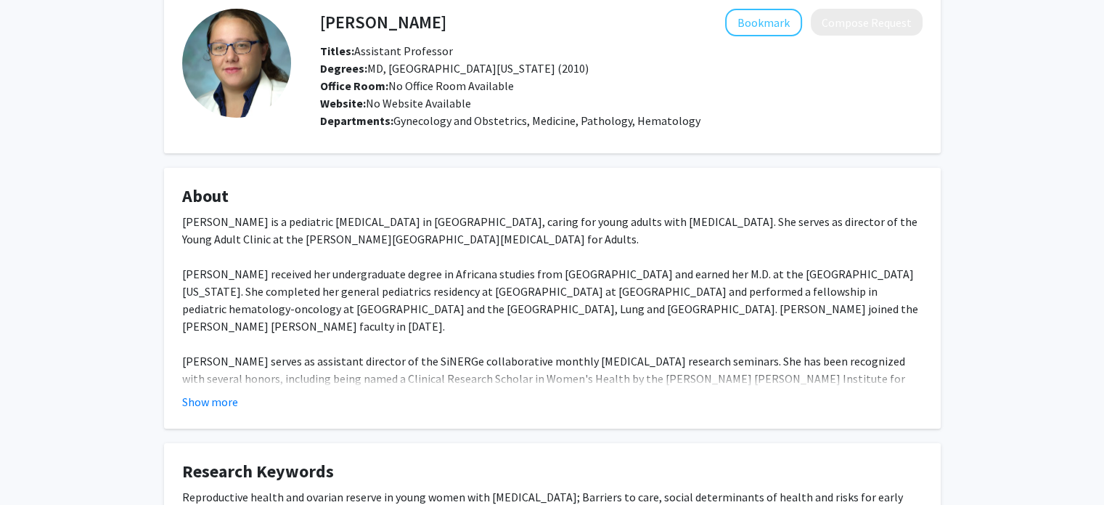
click at [221, 380] on div "Dr. Lydia Pecker is a pediatric hematologist in Baltimore, caring for young adu…" at bounding box center [552, 309] width 741 height 192
click at [221, 390] on fg-read-more "Dr. Lydia Pecker is a pediatric hematologist in Baltimore, caring for young adu…" at bounding box center [552, 312] width 741 height 198
click at [179, 390] on fg-card "About Dr. Lydia Pecker is a pediatric hematologist in Baltimore, caring for you…" at bounding box center [552, 298] width 777 height 261
click at [178, 396] on fg-card "About Dr. Lydia Pecker is a pediatric hematologist in Baltimore, caring for you…" at bounding box center [552, 298] width 777 height 261
click at [205, 412] on fg-card "About Dr. Lydia Pecker is a pediatric hematologist in Baltimore, caring for you…" at bounding box center [552, 298] width 777 height 261
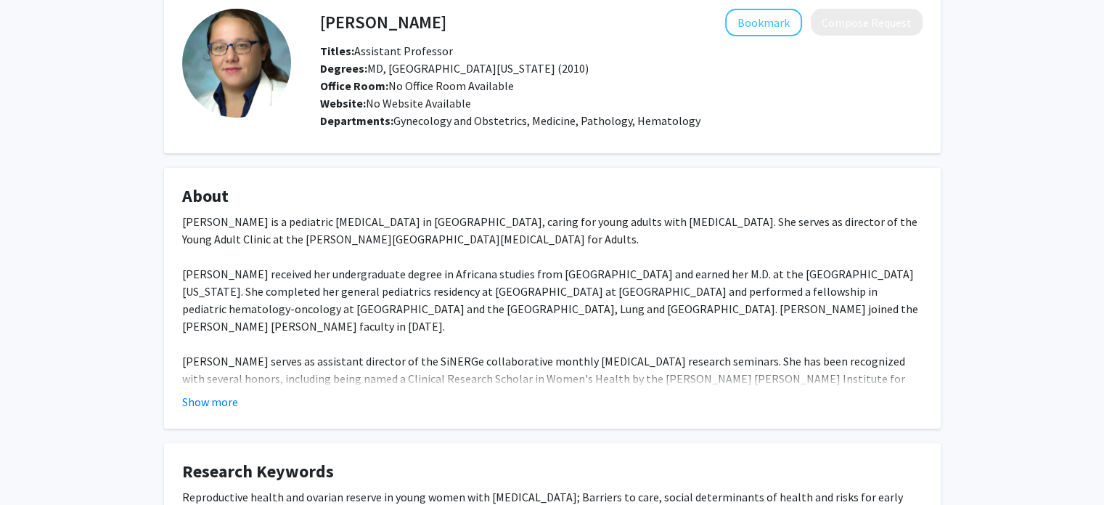
click at [212, 382] on div "Dr. Lydia Pecker is a pediatric hematologist in Baltimore, caring for young adu…" at bounding box center [552, 309] width 741 height 192
click at [206, 399] on button "Show more" at bounding box center [210, 401] width 56 height 17
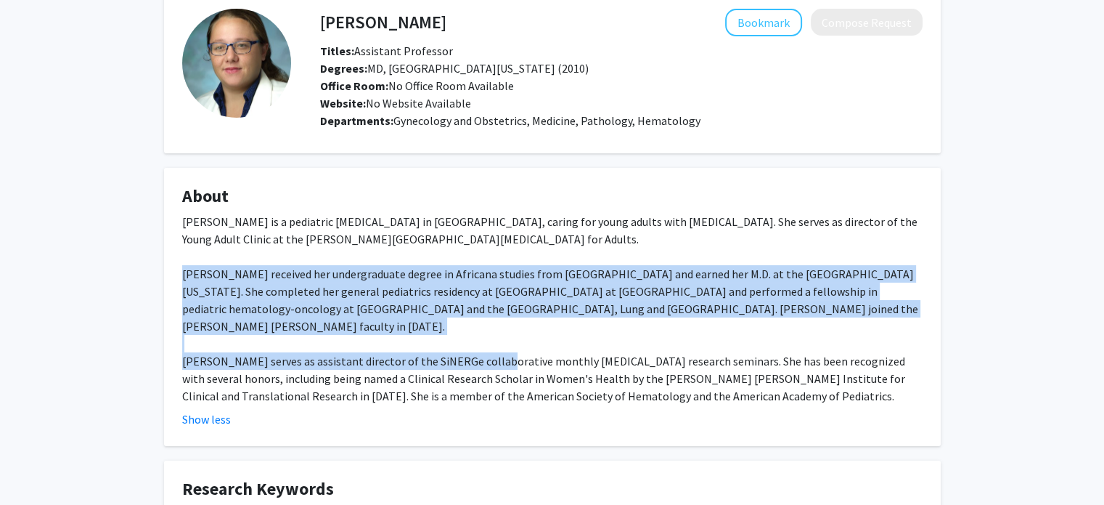
drag, startPoint x: 343, startPoint y: 328, endPoint x: 496, endPoint y: 365, distance: 157.6
click at [487, 369] on div "Dr. Lydia Pecker is a pediatric hematologist in Baltimore, caring for young adu…" at bounding box center [552, 309] width 741 height 192
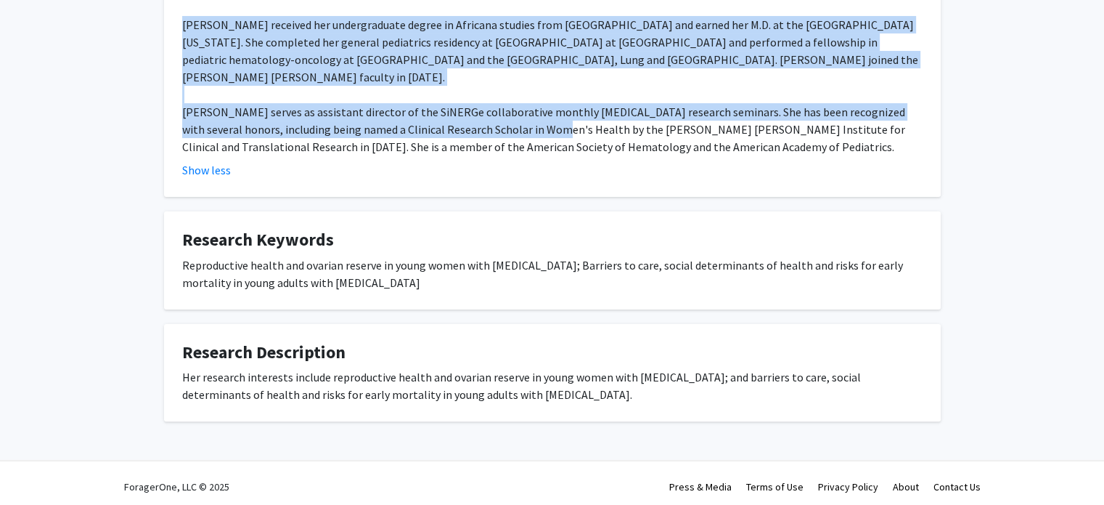
scroll to position [328, 0]
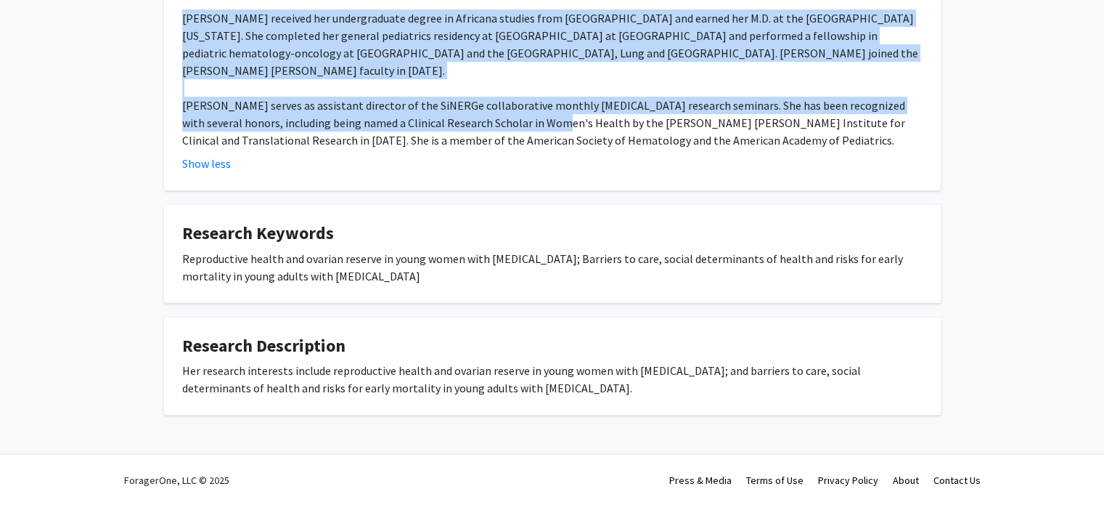
drag, startPoint x: 404, startPoint y: 277, endPoint x: 471, endPoint y: 259, distance: 69.7
click at [471, 259] on div "Reproductive health and ovarian reserve in young women with sickle cell disease…" at bounding box center [552, 267] width 741 height 35
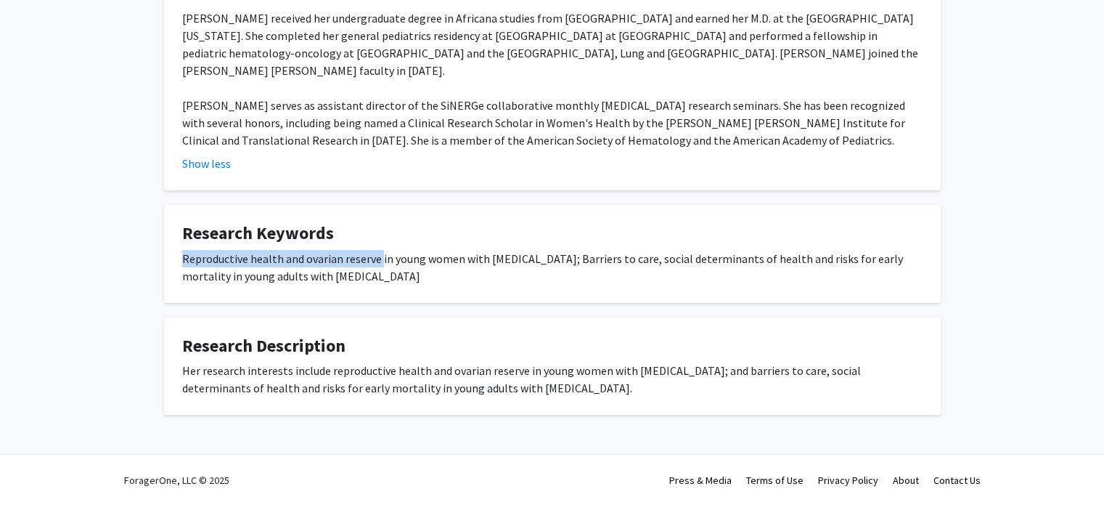
drag, startPoint x: 179, startPoint y: 251, endPoint x: 380, endPoint y: 248, distance: 201.9
click at [380, 248] on fg-card "Research Keywords Reproductive health and ovarian reserve in young women with s…" at bounding box center [552, 254] width 777 height 98
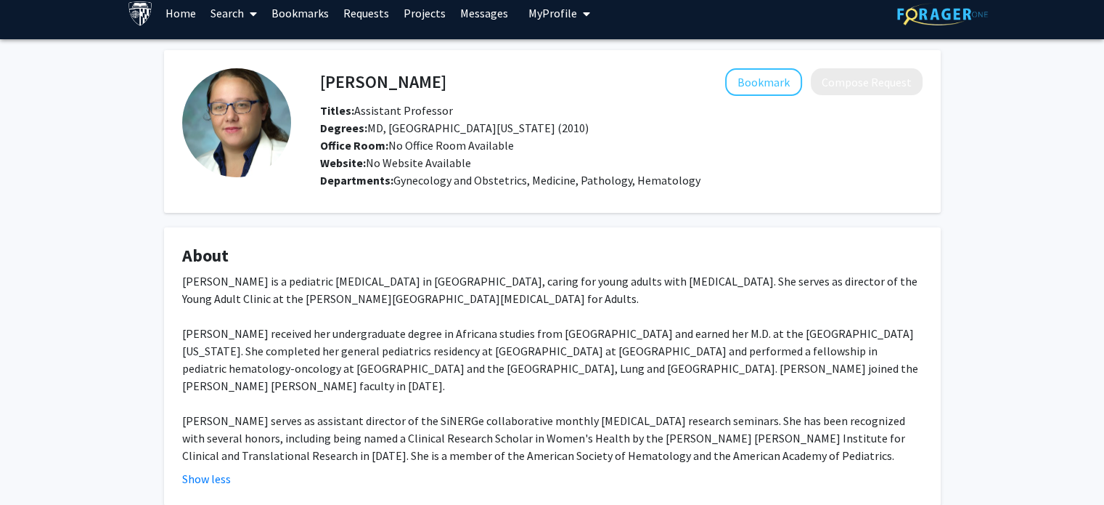
scroll to position [0, 0]
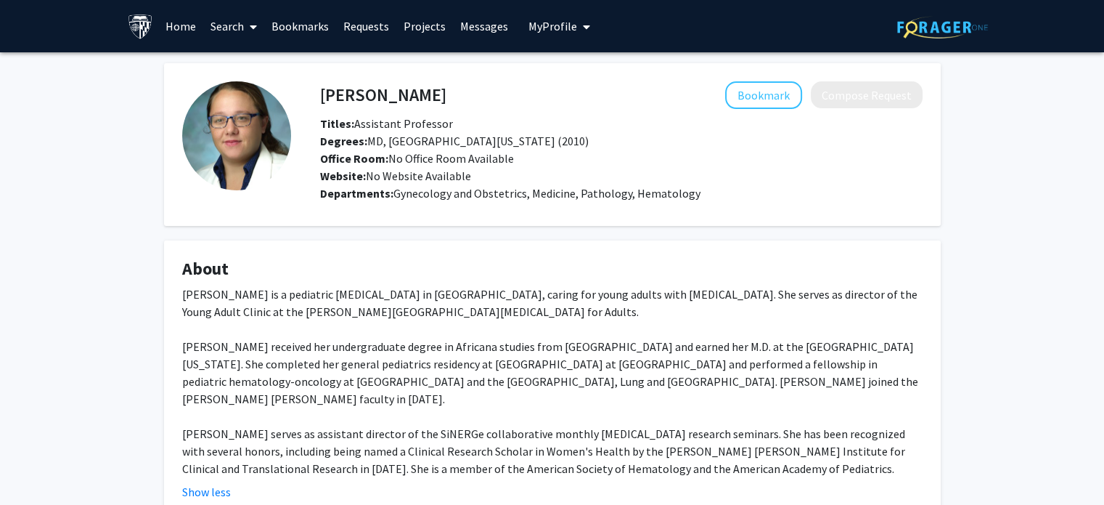
click at [388, 107] on h4 "Lydia Pecker" at bounding box center [383, 94] width 126 height 27
click at [390, 93] on h4 "Lydia Pecker" at bounding box center [383, 94] width 126 height 27
drag, startPoint x: 749, startPoint y: 95, endPoint x: 660, endPoint y: 91, distance: 89.4
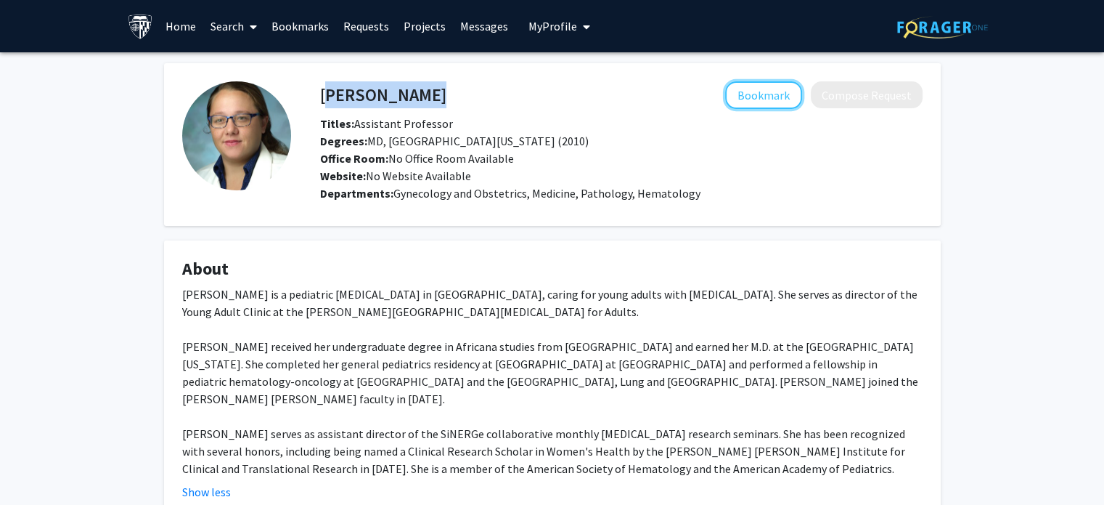
click at [749, 95] on button "Bookmark" at bounding box center [763, 95] width 77 height 28
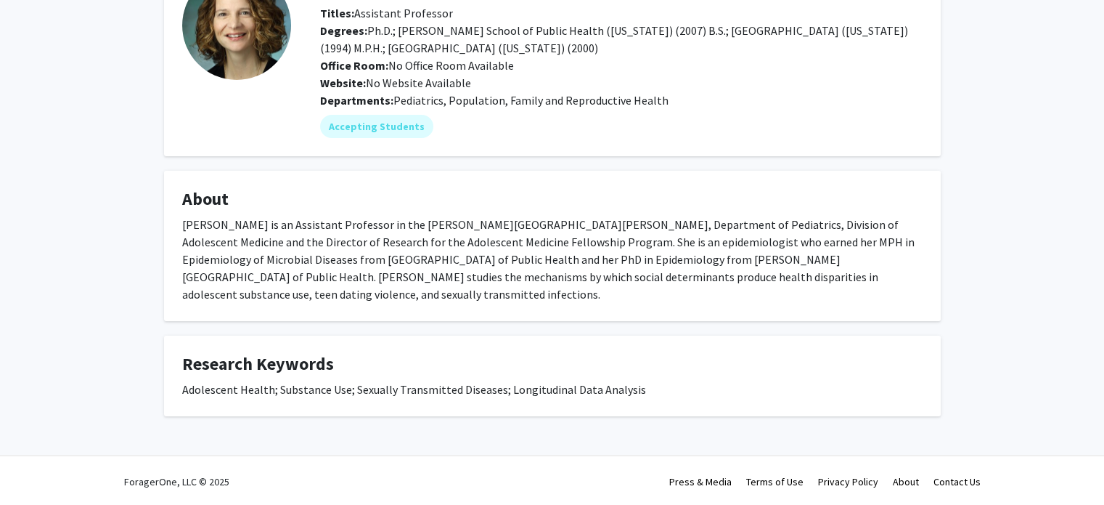
scroll to position [111, 0]
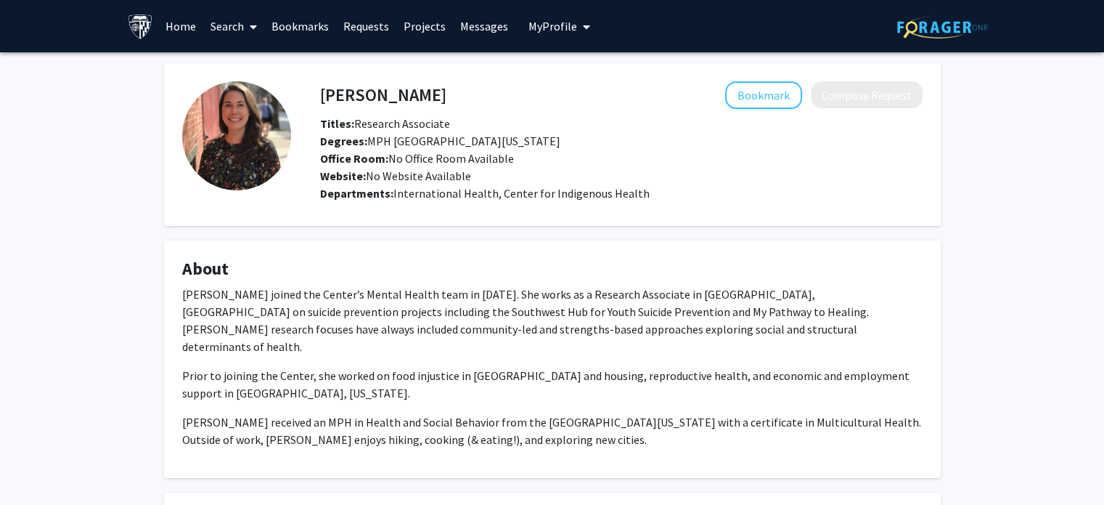
click at [259, 137] on img at bounding box center [236, 135] width 109 height 109
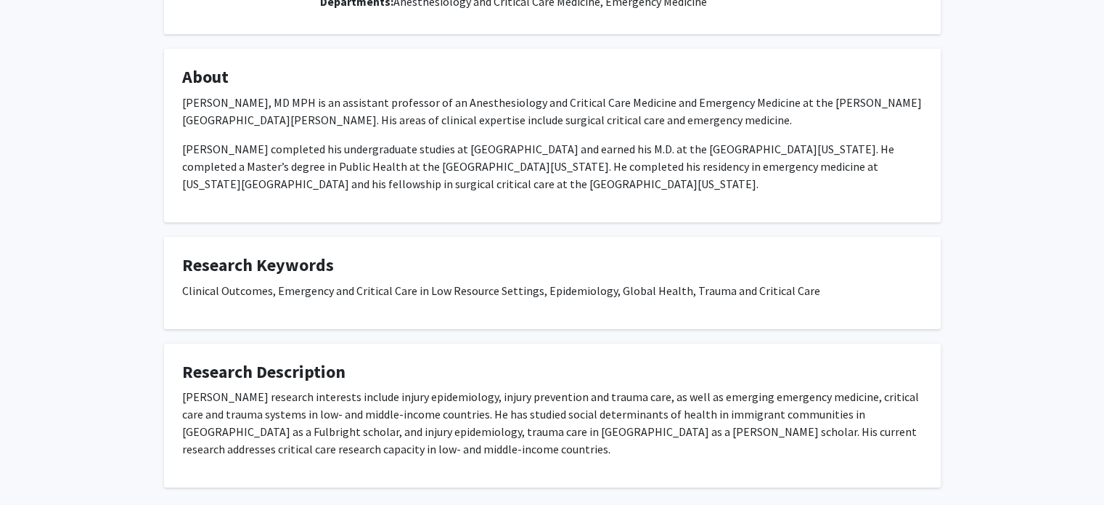
scroll to position [264, 0]
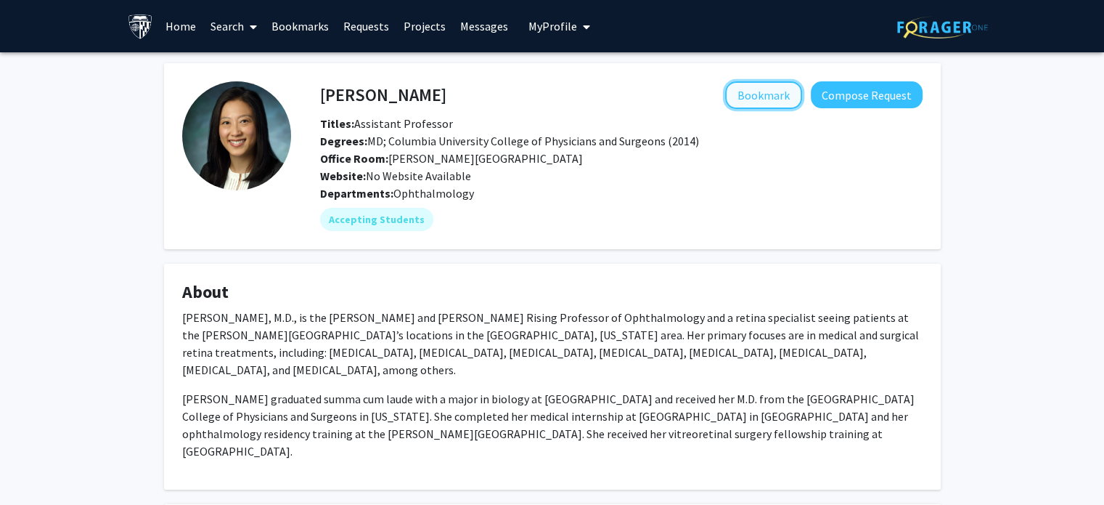
click at [740, 99] on button "Bookmark" at bounding box center [763, 95] width 77 height 28
click at [360, 85] on h4 "[PERSON_NAME]" at bounding box center [383, 94] width 126 height 27
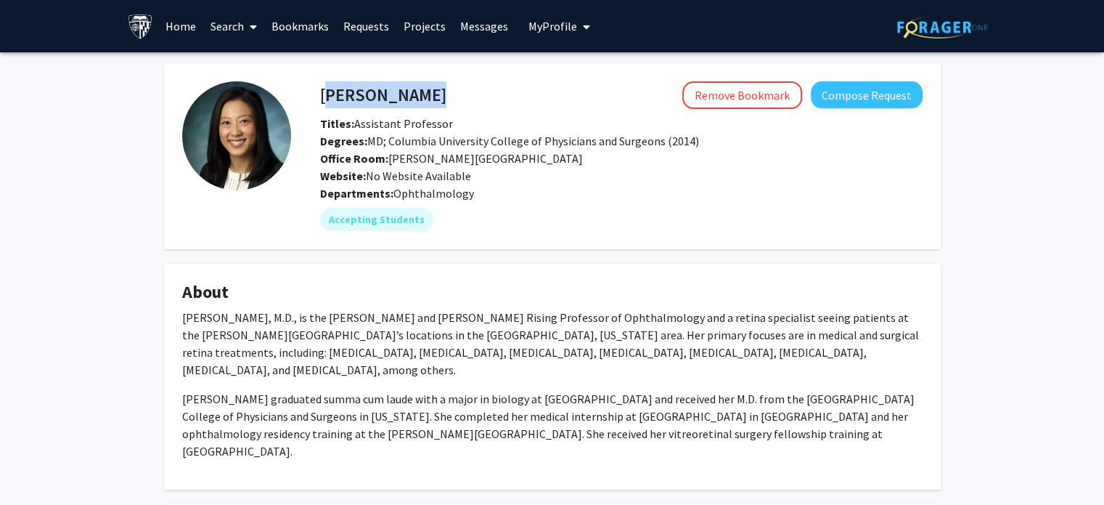
click at [360, 85] on h4 "[PERSON_NAME]" at bounding box center [383, 94] width 126 height 27
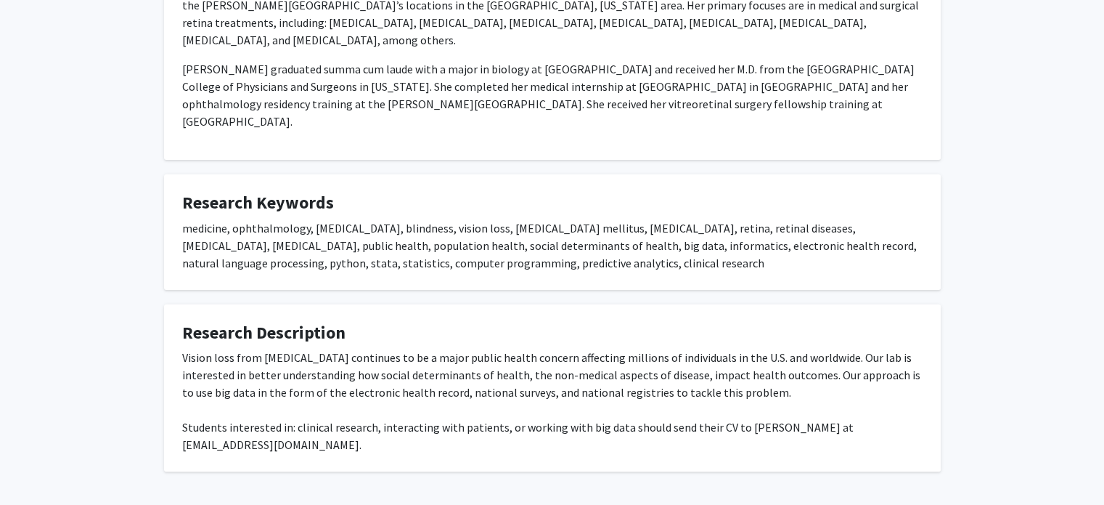
scroll to position [351, 0]
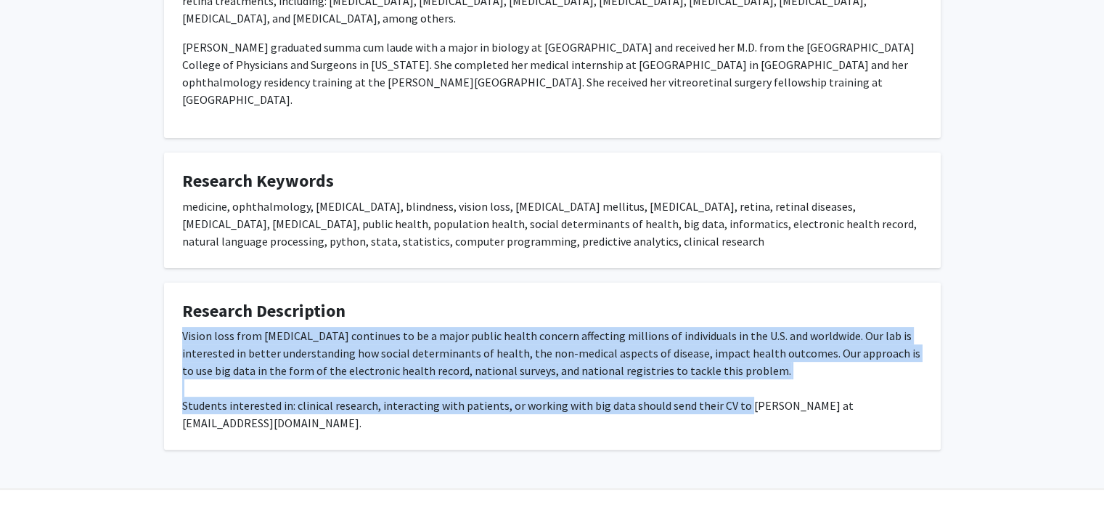
drag, startPoint x: 181, startPoint y: 315, endPoint x: 735, endPoint y: 384, distance: 558.3
click at [735, 384] on fg-card "Research Description Vision loss from [MEDICAL_DATA] continues to be a major pu…" at bounding box center [552, 366] width 777 height 168
click at [735, 384] on div "Vision loss from [MEDICAL_DATA] continues to be a major public health concern a…" at bounding box center [552, 379] width 741 height 105
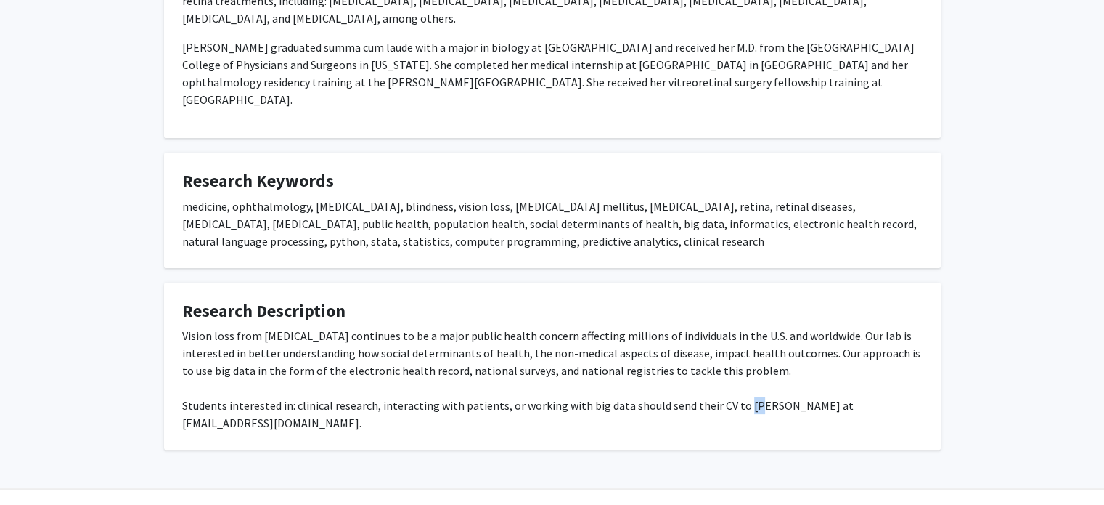
click at [735, 384] on div "Vision loss from [MEDICAL_DATA] continues to be a major public health concern a…" at bounding box center [552, 379] width 741 height 105
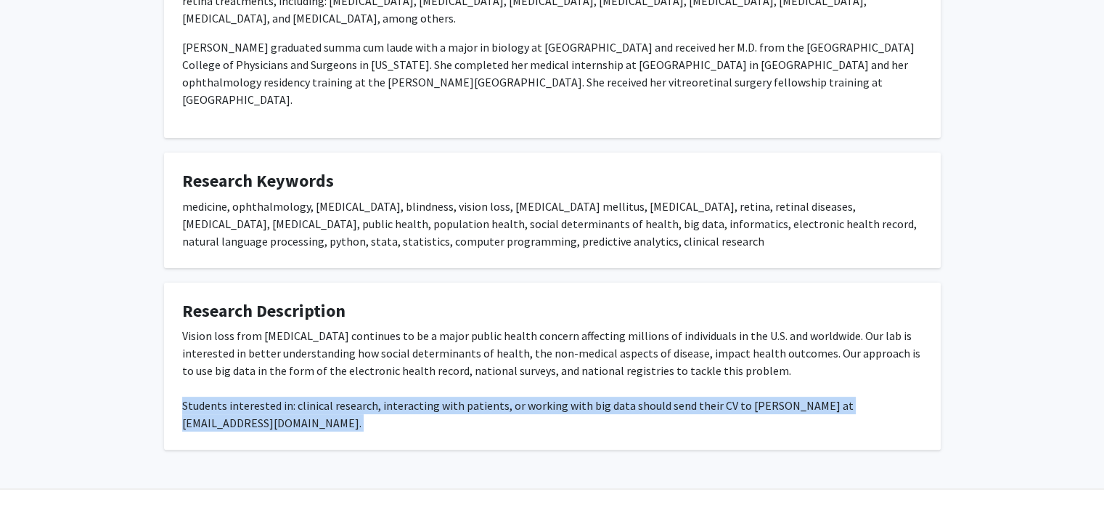
drag, startPoint x: 735, startPoint y: 384, endPoint x: 725, endPoint y: 399, distance: 17.9
click at [726, 399] on fg-card "Research Description Vision loss from [MEDICAL_DATA] continues to be a major pu…" at bounding box center [552, 366] width 777 height 168
